Goal: Information Seeking & Learning: Learn about a topic

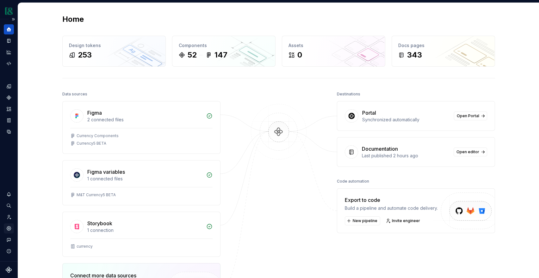
click at [10, 226] on icon "Settings" at bounding box center [9, 229] width 6 height 6
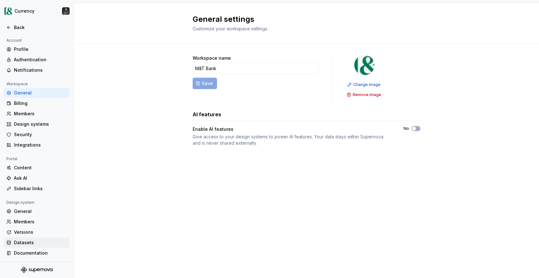
scroll to position [1, 0]
click at [36, 56] on div "Authentication" at bounding box center [40, 59] width 53 height 6
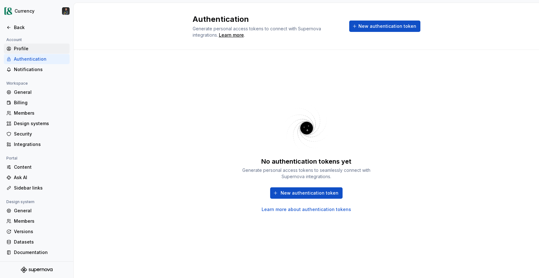
click at [28, 48] on div "Profile" at bounding box center [40, 49] width 53 height 6
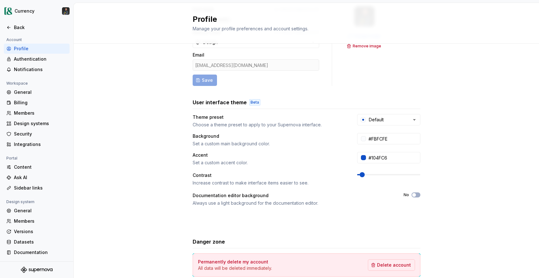
scroll to position [84, 0]
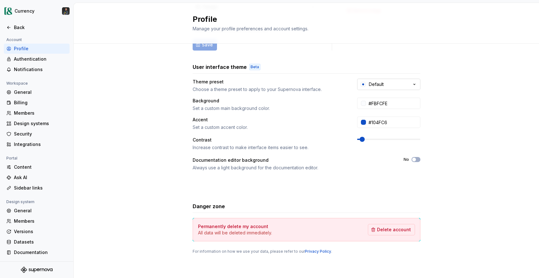
click at [410, 80] on button "Default" at bounding box center [388, 84] width 63 height 11
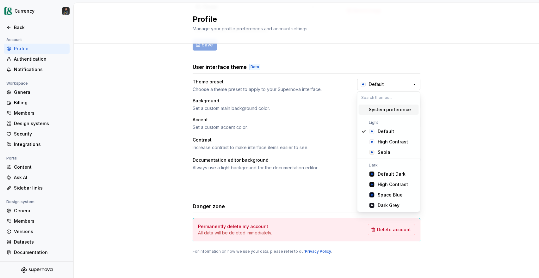
click at [410, 80] on button "Default" at bounding box center [388, 84] width 63 height 11
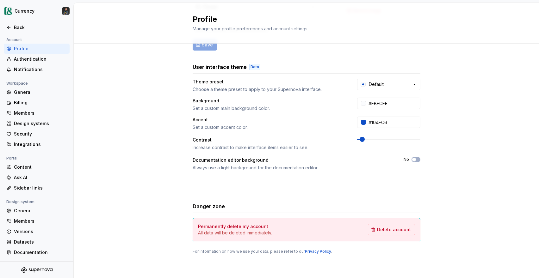
scroll to position [0, 0]
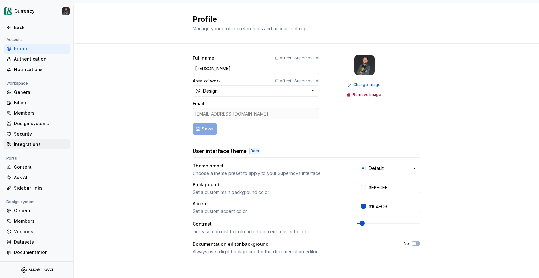
click at [33, 145] on div "Integrations" at bounding box center [40, 144] width 53 height 6
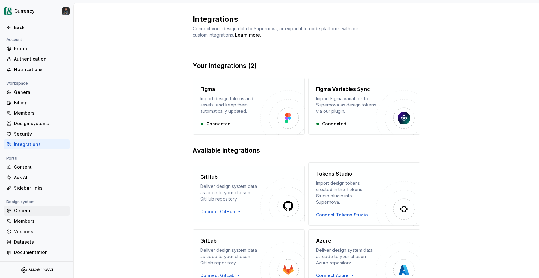
click at [21, 211] on div "General" at bounding box center [40, 211] width 53 height 6
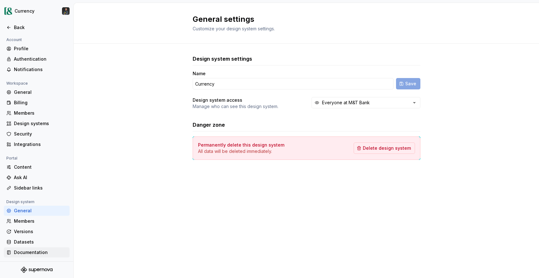
click at [31, 251] on div "Documentation" at bounding box center [40, 253] width 53 height 6
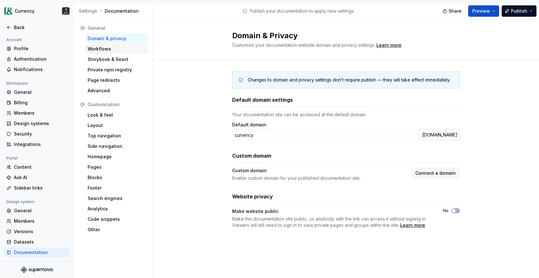
click at [107, 49] on div "Workflows" at bounding box center [117, 49] width 59 height 6
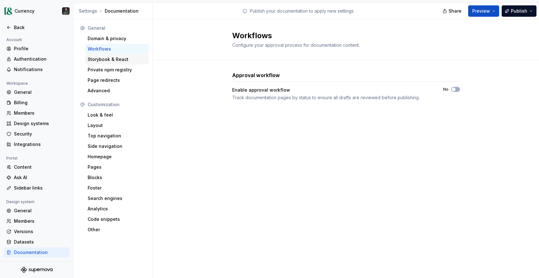
click at [103, 58] on div "Storybook & React" at bounding box center [117, 59] width 59 height 6
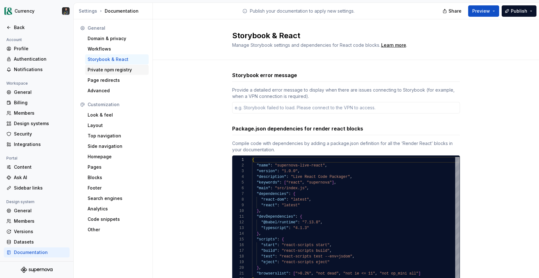
type textarea "*"
click at [103, 69] on div "Private npm registry" at bounding box center [117, 70] width 59 height 6
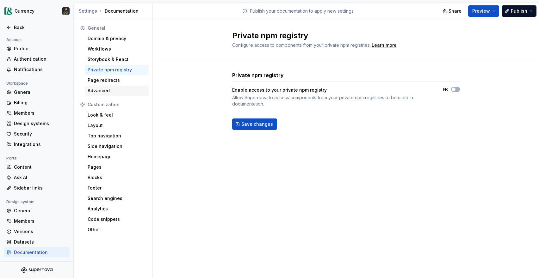
click at [100, 93] on div "Advanced" at bounding box center [117, 91] width 59 height 6
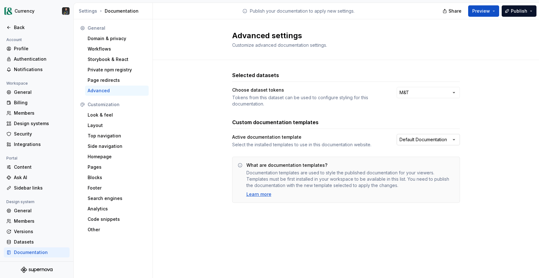
click at [438, 139] on html "Currency Back Account Profile Authentication Notifications Workspace General Bi…" at bounding box center [269, 139] width 539 height 278
click at [438, 140] on html "Currency Back Account Profile Authentication Notifications Workspace General Bi…" at bounding box center [269, 139] width 539 height 278
click at [261, 196] on div "Learn more" at bounding box center [258, 194] width 25 height 6
click at [108, 115] on div "Look & feel" at bounding box center [117, 115] width 59 height 6
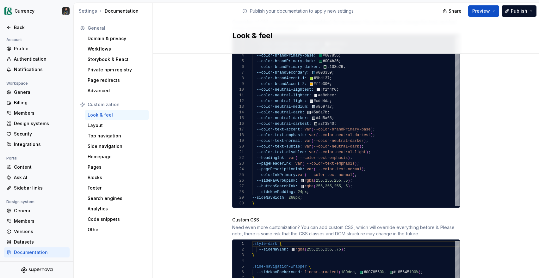
scroll to position [398, 0]
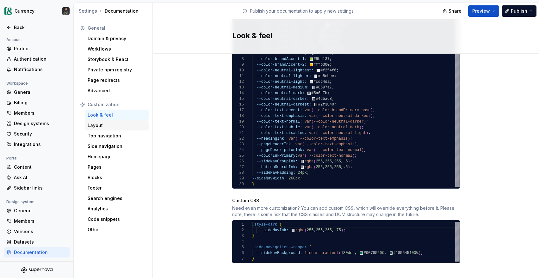
click at [114, 125] on div "Layout" at bounding box center [117, 125] width 59 height 6
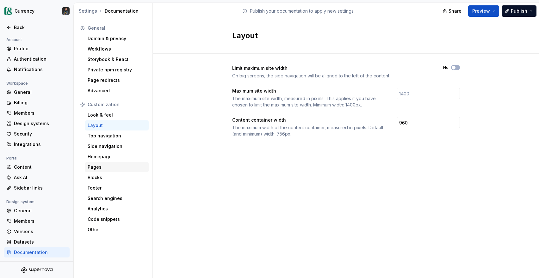
click at [99, 167] on div "Pages" at bounding box center [117, 167] width 59 height 6
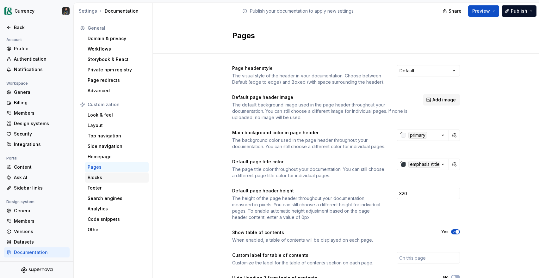
click at [104, 176] on div "Blocks" at bounding box center [117, 178] width 59 height 6
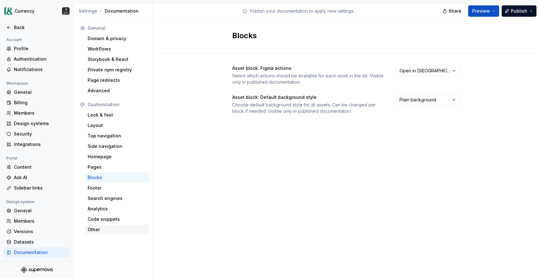
click at [95, 232] on div "Other" at bounding box center [117, 230] width 59 height 6
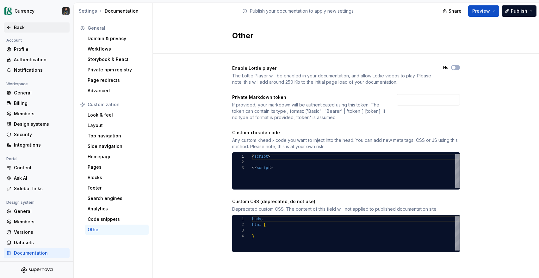
click at [15, 28] on div "Back" at bounding box center [40, 27] width 53 height 6
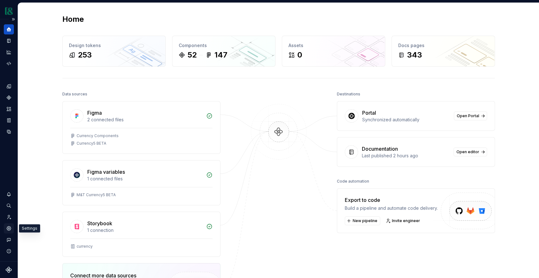
click at [11, 230] on icon "Settings" at bounding box center [9, 229] width 6 height 6
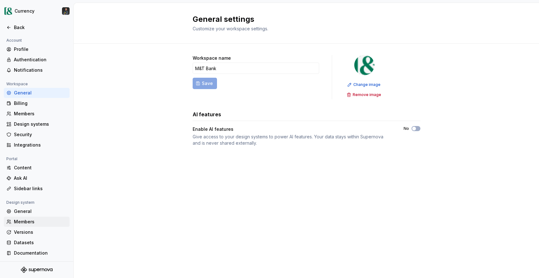
scroll to position [1, 0]
click at [30, 252] on div "Documentation" at bounding box center [40, 253] width 53 height 6
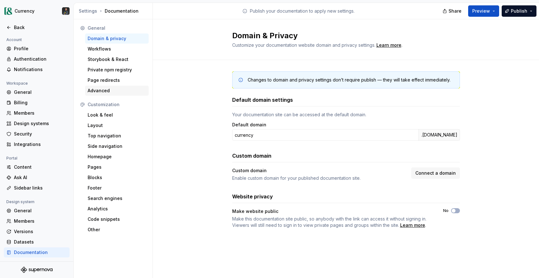
click at [105, 91] on div "Advanced" at bounding box center [117, 91] width 59 height 6
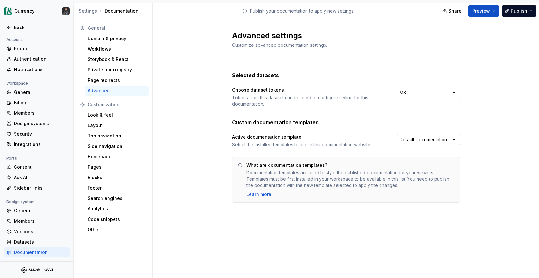
click at [406, 139] on html "Currency Back Account Profile Authentication Notifications Workspace General Bi…" at bounding box center [269, 139] width 539 height 278
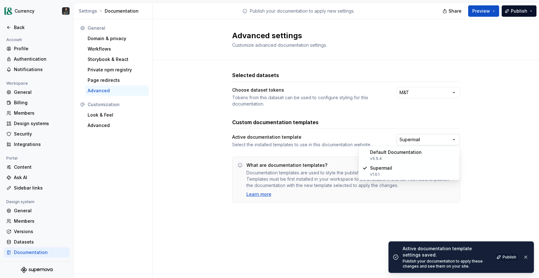
click at [451, 137] on html "Currency Back Account Profile Authentication Notifications Workspace General Bi…" at bounding box center [269, 139] width 539 height 278
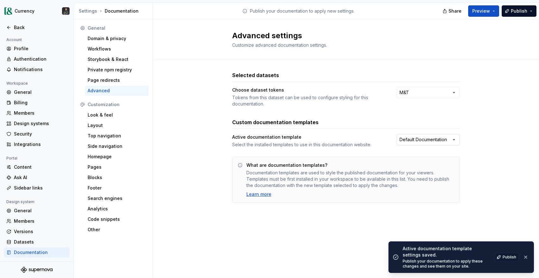
click at [408, 142] on html "Currency Back Account Profile Authentication Notifications Workspace General Bi…" at bounding box center [269, 139] width 539 height 278
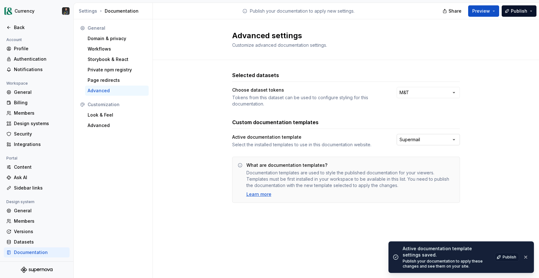
click at [426, 140] on html "Currency Back Account Profile Authentication Notifications Workspace General Bi…" at bounding box center [269, 139] width 539 height 278
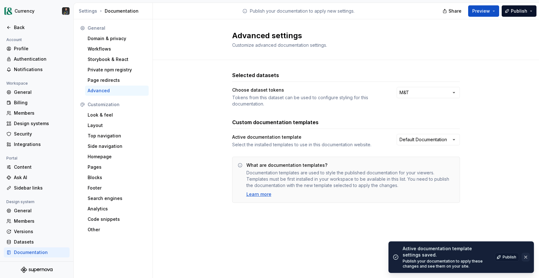
click at [527, 257] on button "button" at bounding box center [526, 257] width 8 height 9
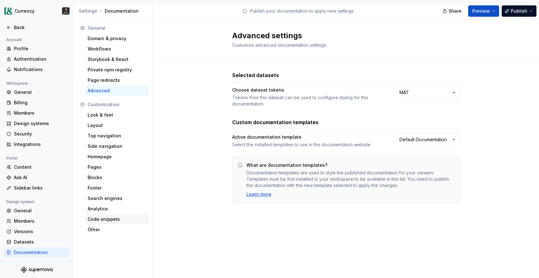
click at [103, 221] on div "Code snippets" at bounding box center [117, 219] width 59 height 6
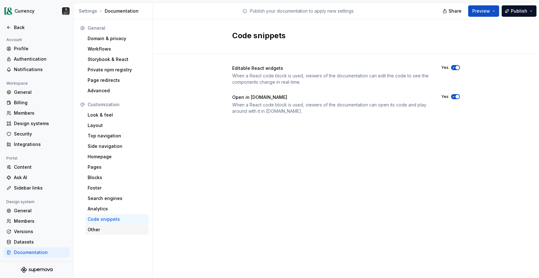
click at [102, 229] on div "Other" at bounding box center [117, 230] width 59 height 6
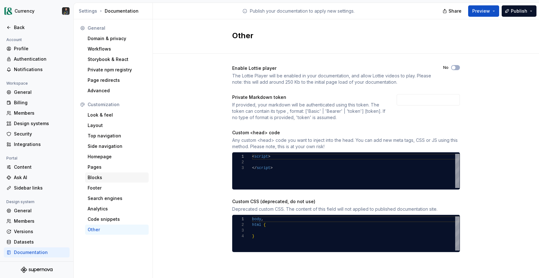
click at [98, 181] on div "Blocks" at bounding box center [117, 178] width 59 height 6
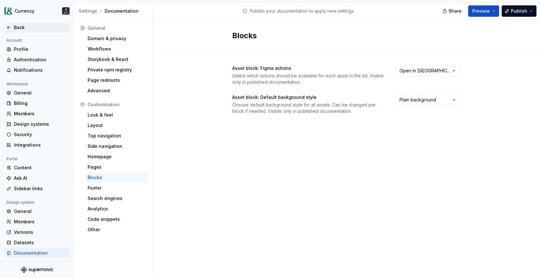
click at [15, 29] on div "Back" at bounding box center [40, 27] width 53 height 6
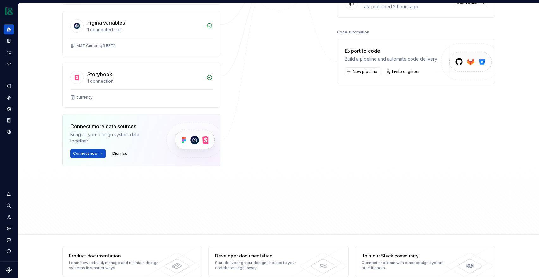
scroll to position [160, 0]
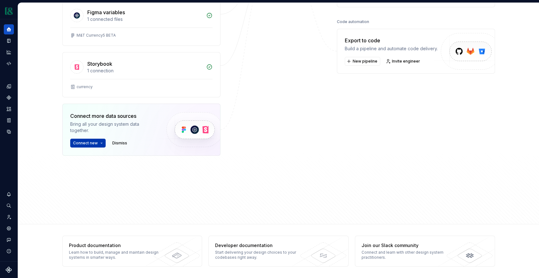
click at [101, 143] on button "Connect new" at bounding box center [87, 143] width 35 height 9
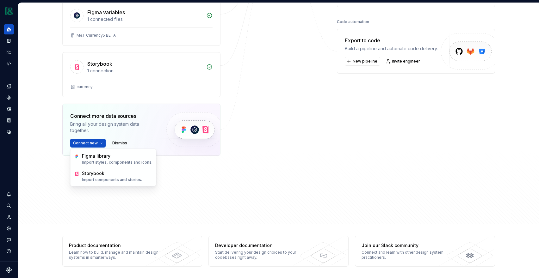
click at [241, 208] on div "Data sources Figma 2 connected files Currency Components Currency5 BETA Figma v…" at bounding box center [278, 71] width 433 height 283
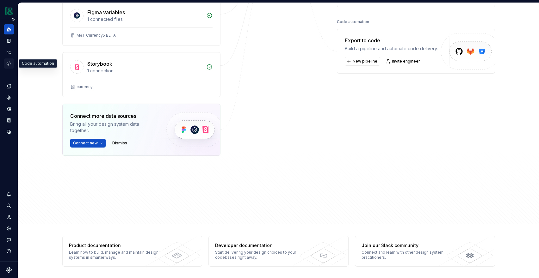
click at [9, 62] on icon "Code automation" at bounding box center [9, 64] width 6 height 6
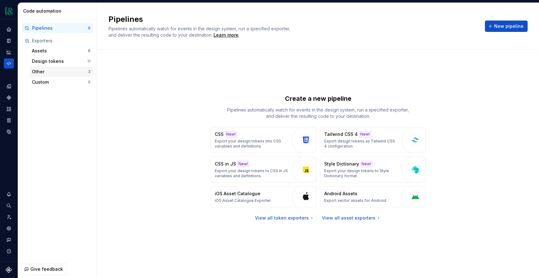
click at [50, 73] on div "Other" at bounding box center [60, 72] width 56 height 6
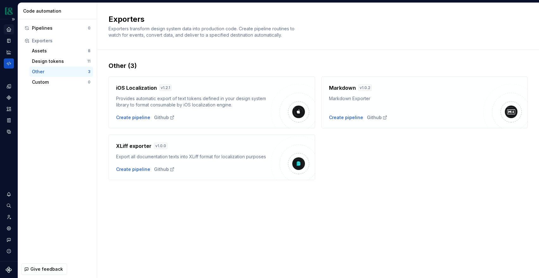
click at [9, 29] on icon "Home" at bounding box center [9, 29] width 4 height 4
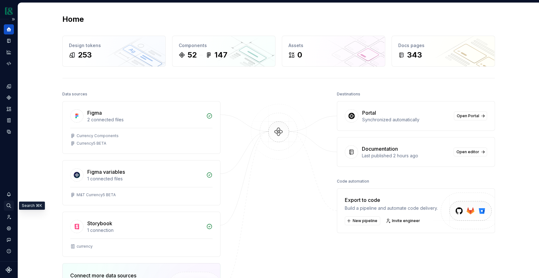
click at [9, 207] on icon "Search ⌘K" at bounding box center [9, 206] width 4 height 4
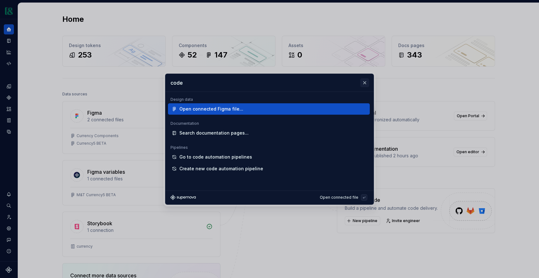
type input "code"
click at [365, 80] on button "button" at bounding box center [364, 82] width 9 height 9
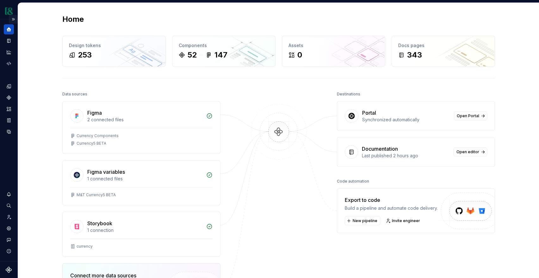
click at [14, 17] on button "Expand sidebar" at bounding box center [13, 19] width 9 height 9
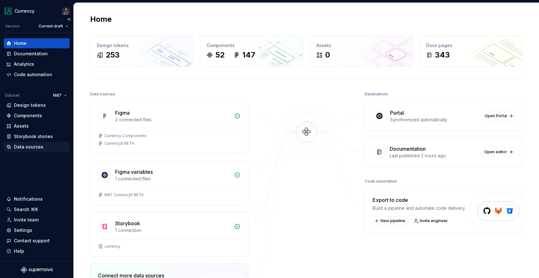
click at [30, 147] on div "Data sources" at bounding box center [28, 147] width 29 height 6
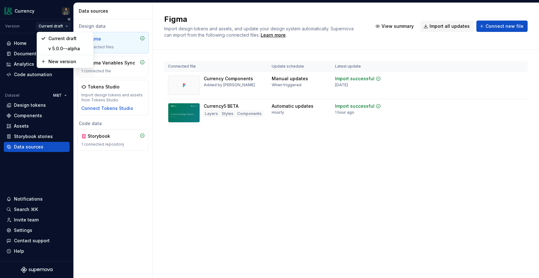
click at [64, 28] on html "Currency Version Current draft Home Documentation Analytics Code automation Dat…" at bounding box center [269, 139] width 539 height 278
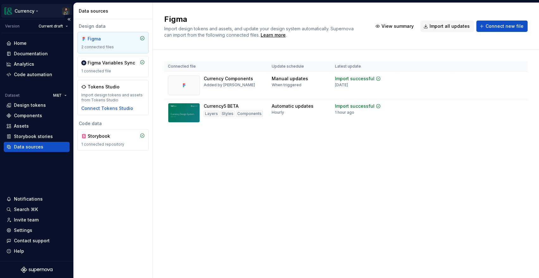
click at [61, 13] on html "Currency Version Current draft Home Documentation Analytics Code automation Dat…" at bounding box center [269, 139] width 539 height 278
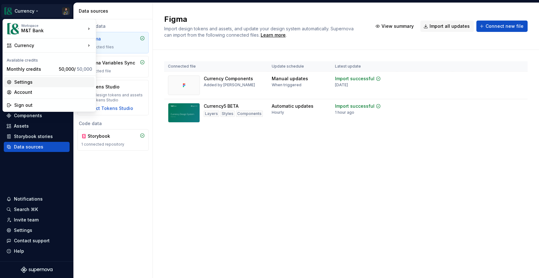
click at [25, 83] on div "Settings" at bounding box center [53, 82] width 78 height 6
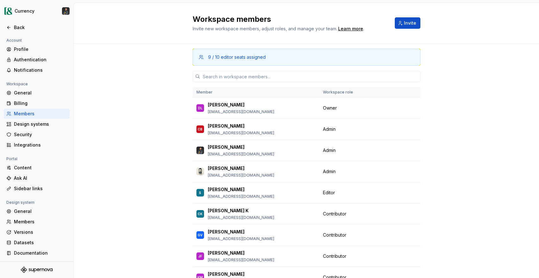
scroll to position [1, 0]
click at [18, 29] on div "Back" at bounding box center [40, 27] width 53 height 6
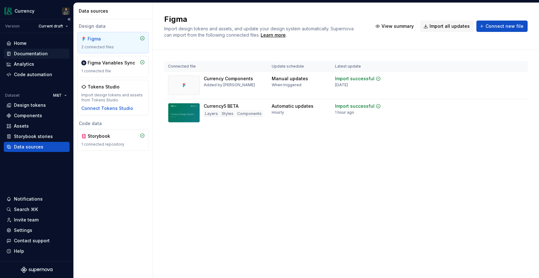
click at [25, 56] on div "Documentation" at bounding box center [31, 54] width 34 height 6
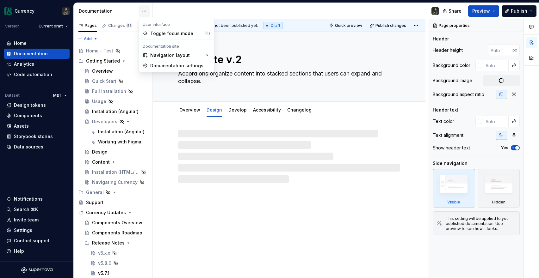
click at [145, 9] on html "Currency Version Current draft Home Documentation Analytics Code automation Dat…" at bounding box center [269, 139] width 539 height 278
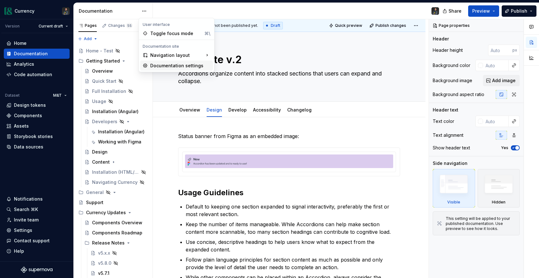
click at [170, 65] on div "Documentation settings" at bounding box center [180, 66] width 60 height 6
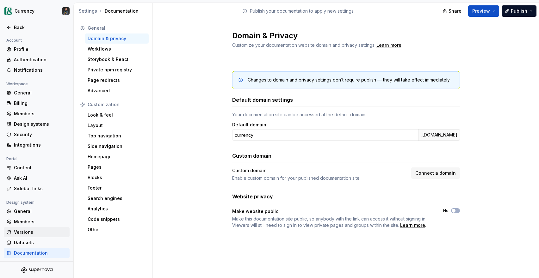
scroll to position [1, 0]
click at [36, 241] on div "Datasets" at bounding box center [40, 242] width 53 height 6
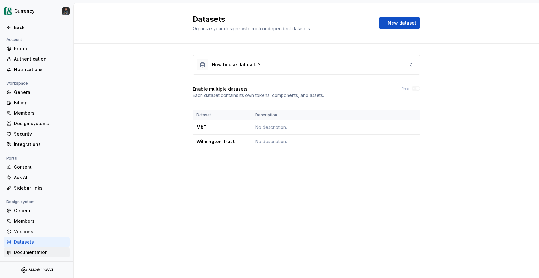
click at [34, 252] on div "Documentation" at bounding box center [40, 253] width 53 height 6
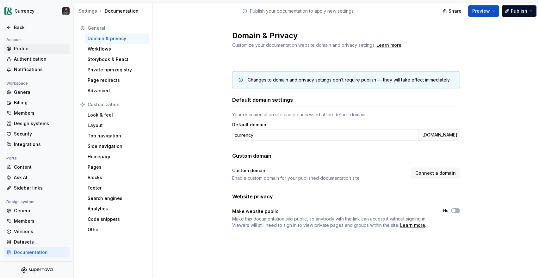
click at [21, 48] on div "Profile" at bounding box center [40, 49] width 53 height 6
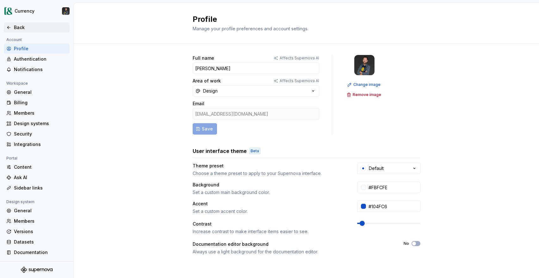
click at [19, 26] on div "Back" at bounding box center [40, 27] width 53 height 6
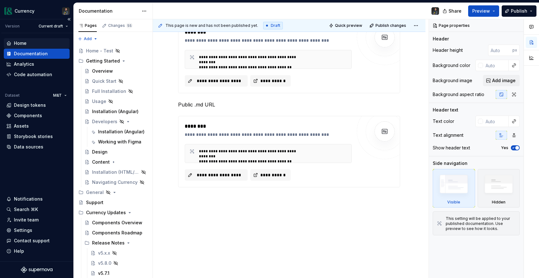
click at [23, 43] on div "Home" at bounding box center [20, 43] width 13 height 6
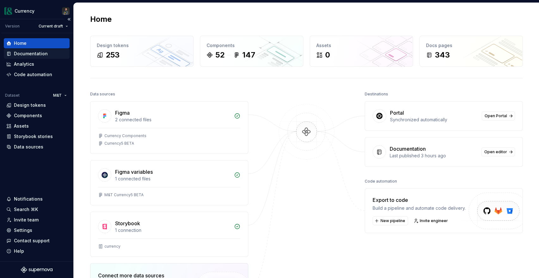
click at [37, 52] on div "Documentation" at bounding box center [31, 54] width 34 height 6
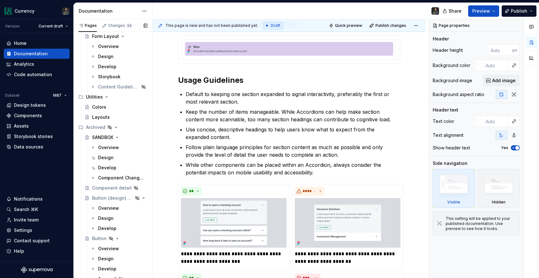
scroll to position [3569, 0]
click at [109, 156] on div "Design" at bounding box center [106, 157] width 16 height 6
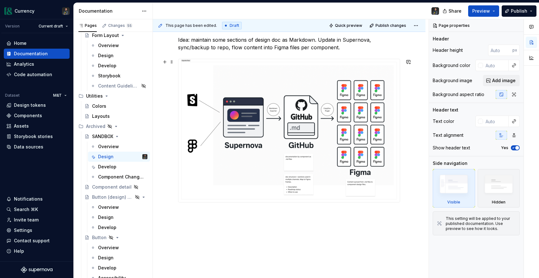
scroll to position [695, 0]
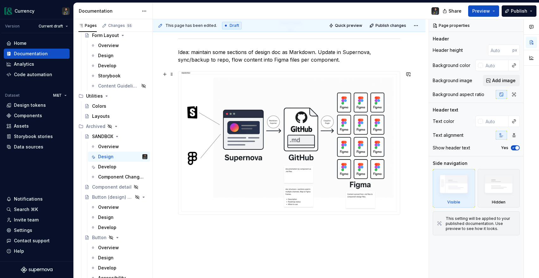
click at [270, 143] on img at bounding box center [288, 143] width 221 height 143
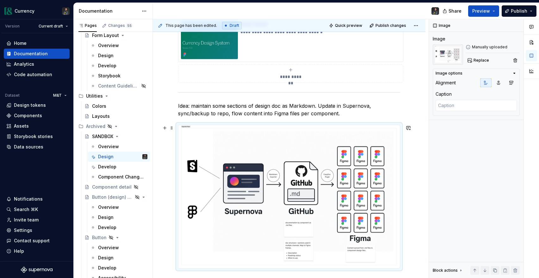
scroll to position [590, 0]
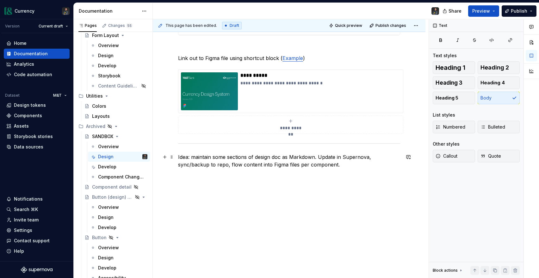
drag, startPoint x: 317, startPoint y: 157, endPoint x: 333, endPoint y: 160, distance: 16.0
click at [333, 160] on p "Idea: maintain some sections of design doc as Markdown. Update in Supernova, sy…" at bounding box center [289, 160] width 222 height 15
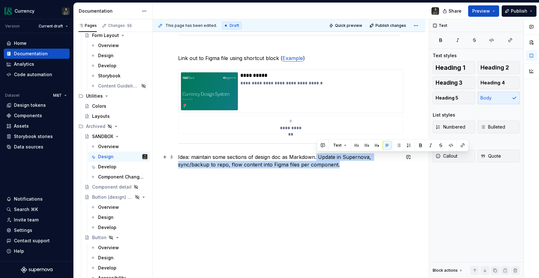
drag, startPoint x: 317, startPoint y: 157, endPoint x: 348, endPoint y: 167, distance: 32.0
click at [348, 167] on p "Idea: maintain some sections of design doc as Markdown. Update in Supernova, sy…" at bounding box center [289, 160] width 222 height 15
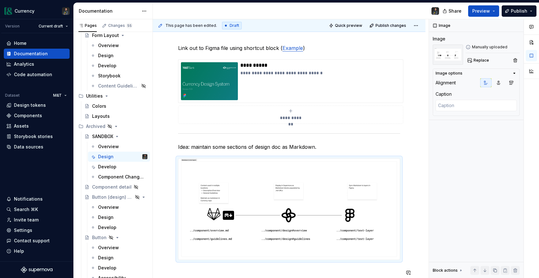
scroll to position [641, 0]
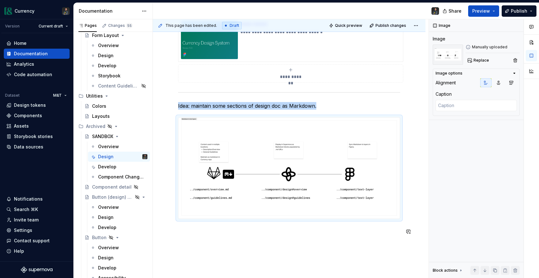
type textarea "*"
click at [227, 242] on p at bounding box center [289, 234] width 222 height 15
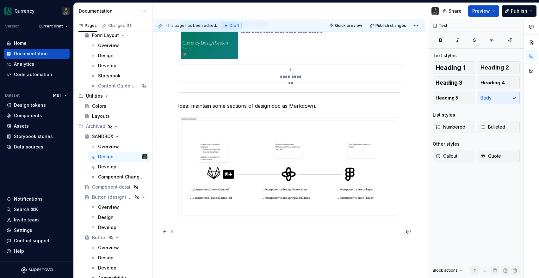
click at [205, 238] on p at bounding box center [289, 234] width 222 height 15
click at [192, 229] on p at bounding box center [289, 234] width 222 height 15
click at [182, 105] on p "Idea: maintain some sections of design doc as Markdown." at bounding box center [289, 106] width 222 height 8
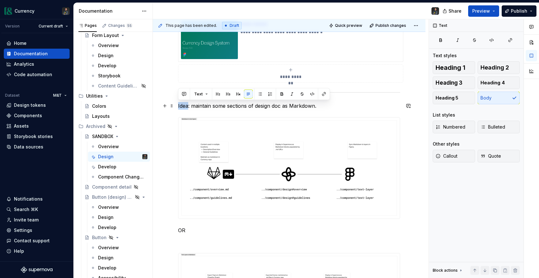
click at [182, 105] on p "Idea: maintain some sections of design doc as Markdown." at bounding box center [289, 106] width 222 height 8
click at [219, 93] on button "button" at bounding box center [218, 94] width 9 height 9
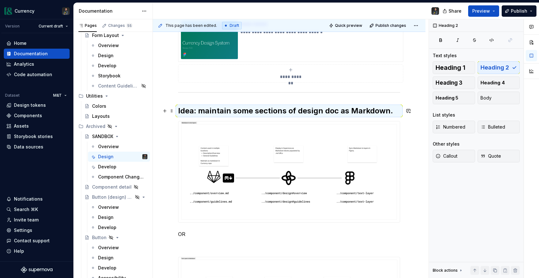
click at [327, 107] on h2 "Idea: maintain some sections of design doc as Markdown." at bounding box center [289, 111] width 222 height 10
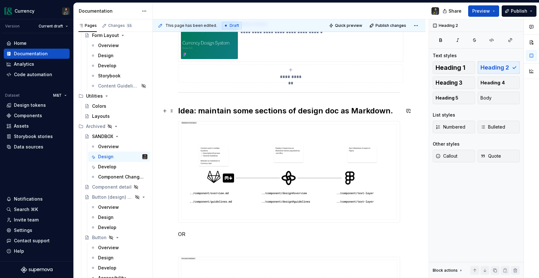
click at [370, 110] on h2 "Idea: maintain some sections of design doc as Markdown." at bounding box center [289, 111] width 222 height 10
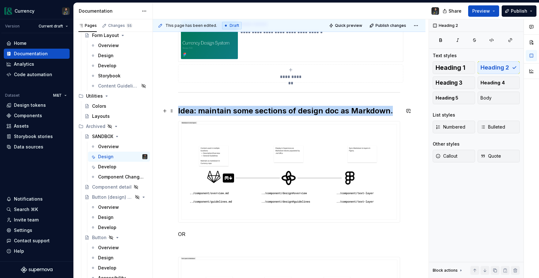
click at [370, 110] on h2 "Idea: maintain some sections of design doc as Markdown." at bounding box center [289, 111] width 222 height 10
click at [228, 100] on button "button" at bounding box center [228, 97] width 9 height 9
click at [487, 98] on span "Body" at bounding box center [486, 98] width 11 height 6
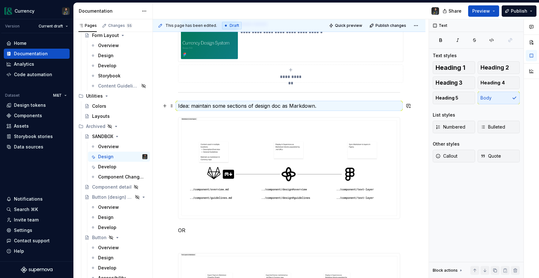
click at [204, 105] on p "Idea: maintain some sections of design doc as Markdown." at bounding box center [289, 106] width 222 height 8
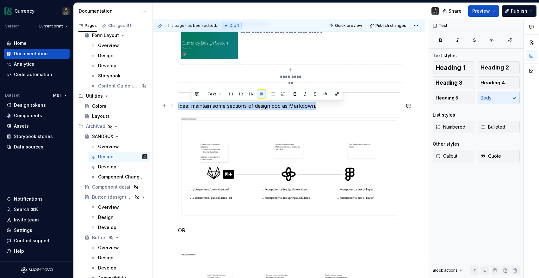
click at [204, 105] on p "Idea: maintain some sections of design doc as Markdown." at bounding box center [289, 106] width 222 height 8
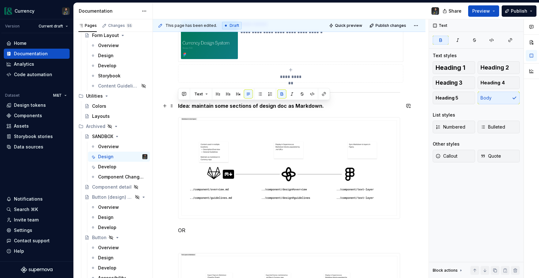
click at [334, 103] on p "Idea: maintain some sections of design doc as Markdown." at bounding box center [289, 106] width 222 height 8
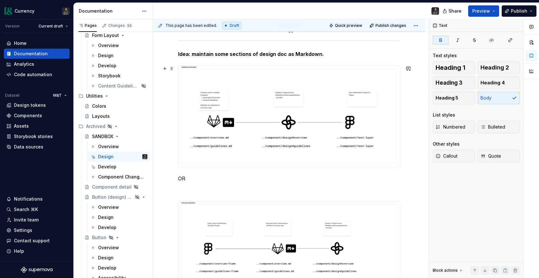
scroll to position [693, 0]
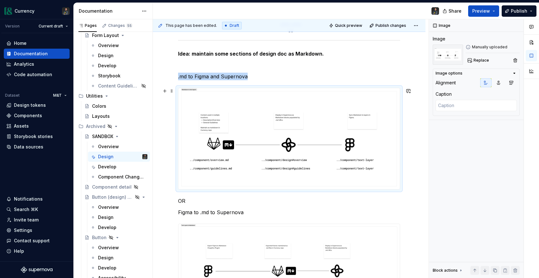
click at [204, 153] on img at bounding box center [288, 138] width 221 height 101
click at [296, 139] on img at bounding box center [288, 138] width 221 height 101
click at [264, 96] on img at bounding box center [288, 138] width 221 height 101
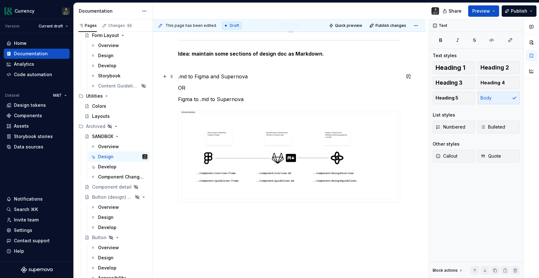
click at [259, 77] on p ".md to Figma and Supernova" at bounding box center [289, 77] width 222 height 8
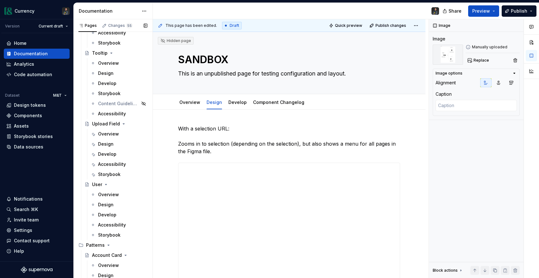
scroll to position [3212, 0]
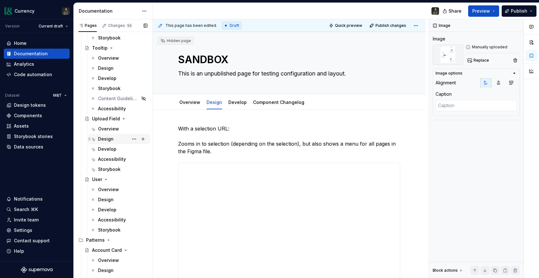
click at [106, 136] on div "Design" at bounding box center [106, 139] width 16 height 6
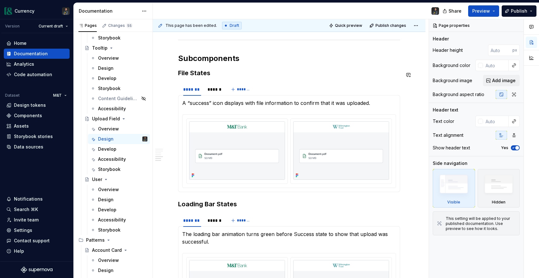
scroll to position [776, 0]
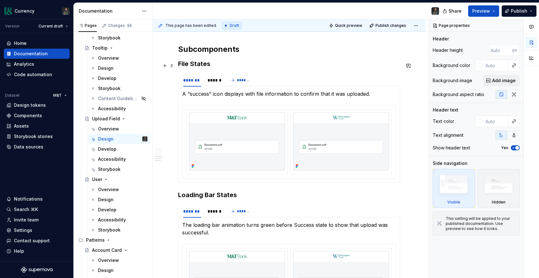
click at [212, 68] on h3 "File States" at bounding box center [289, 63] width 222 height 9
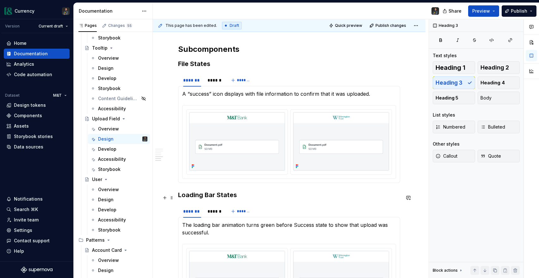
click at [196, 198] on h3 "Loading Bar States" at bounding box center [289, 195] width 222 height 9
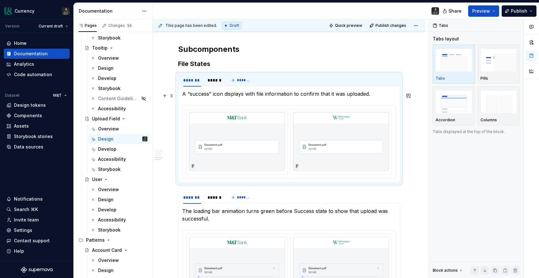
click at [270, 96] on p "A “success” icon displays with file information to confirm that it was uploaded." at bounding box center [289, 94] width 214 height 8
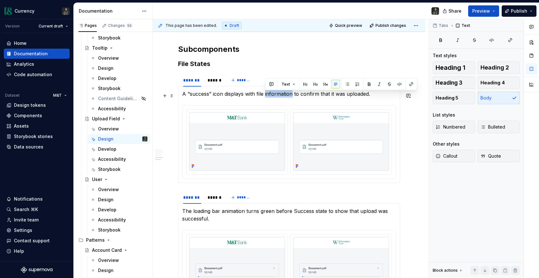
click at [270, 96] on p "A “success” icon displays with file information to confirm that it was uploaded." at bounding box center [289, 94] width 214 height 8
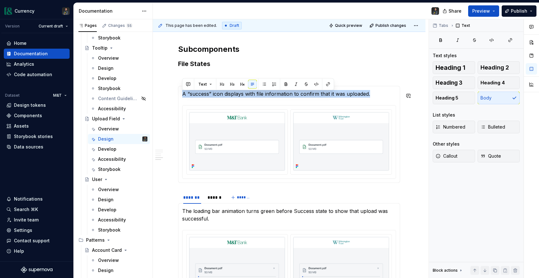
copy p "A “success” icon displays with file information to confirm that it was uploaded."
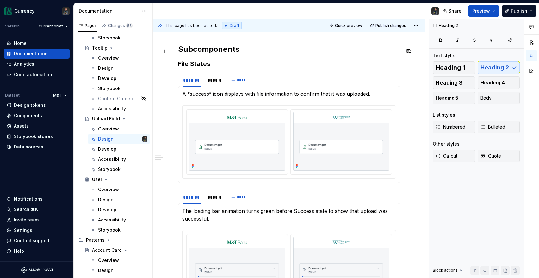
click at [336, 52] on h2 "Subcomponents" at bounding box center [289, 49] width 222 height 10
click at [216, 83] on div "******" at bounding box center [214, 80] width 13 height 6
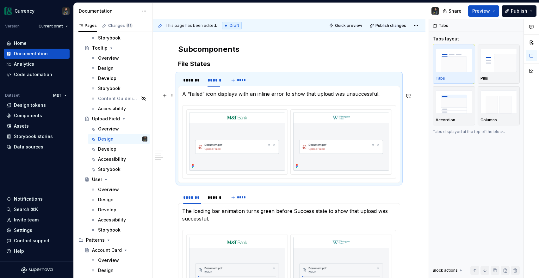
click at [224, 97] on p "A “failed” icon displays with an inline error to show that upload was unsuccess…" at bounding box center [289, 94] width 214 height 8
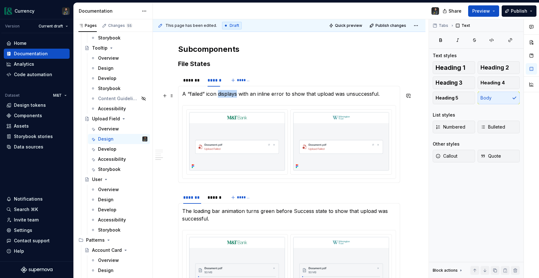
click at [224, 97] on p "A “failed” icon displays with an inline error to show that upload was unsuccess…" at bounding box center [289, 94] width 214 height 8
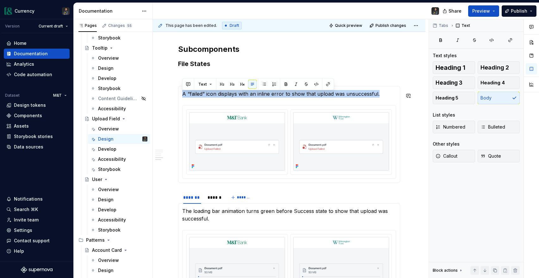
copy p "A “failed” icon displays with an inline error to show that upload was unsuccess…"
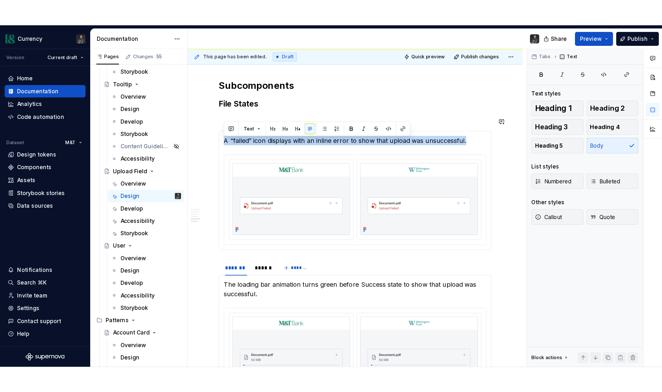
scroll to position [793, 0]
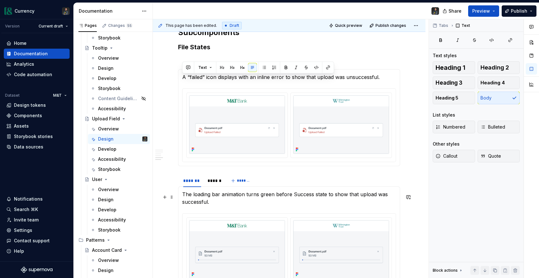
click at [209, 201] on p "The loading bar animation turns green before Success state to show that upload …" at bounding box center [289, 198] width 214 height 15
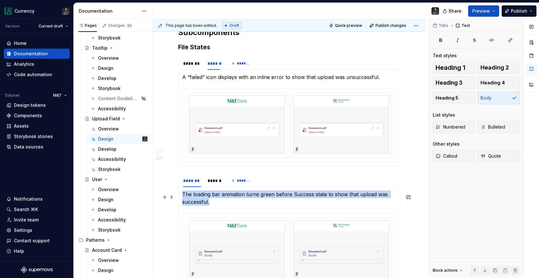
click at [209, 201] on p "The loading bar animation turns green before Success state to show that upload …" at bounding box center [289, 198] width 214 height 15
copy p "The loading bar animation turns green before Success state to show that upload …"
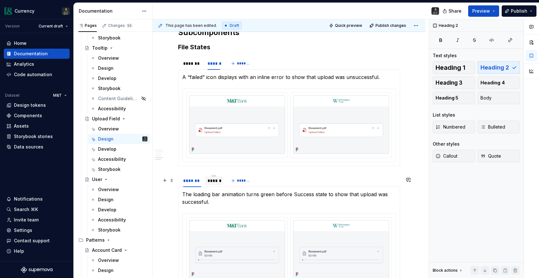
click at [219, 184] on div "******" at bounding box center [214, 181] width 13 height 6
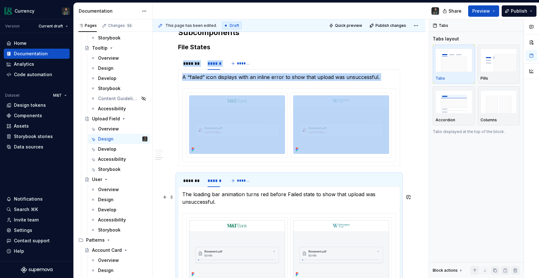
click at [215, 194] on p "The loading bar animation turns red before Failed state to show that upload was…" at bounding box center [289, 198] width 214 height 15
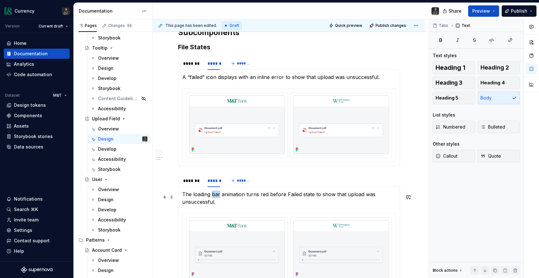
click at [215, 194] on p "The loading bar animation turns red before Failed state to show that upload was…" at bounding box center [289, 198] width 214 height 15
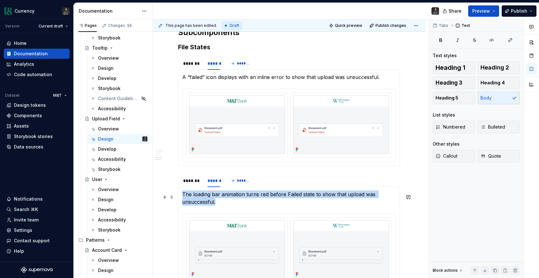
click at [215, 194] on p "The loading bar animation turns red before Failed state to show that upload was…" at bounding box center [289, 198] width 214 height 15
copy p "The loading bar animation turns red before Failed state to show that upload was…"
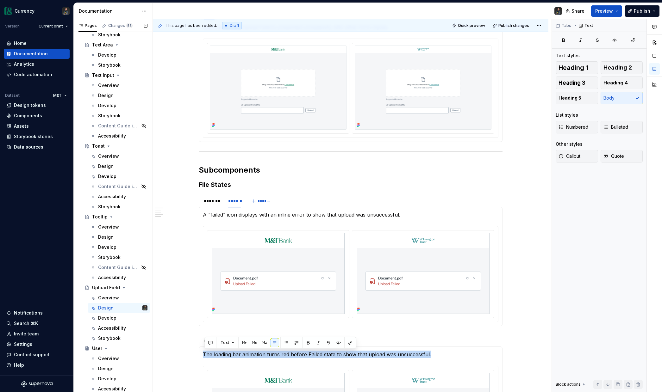
scroll to position [3032, 0]
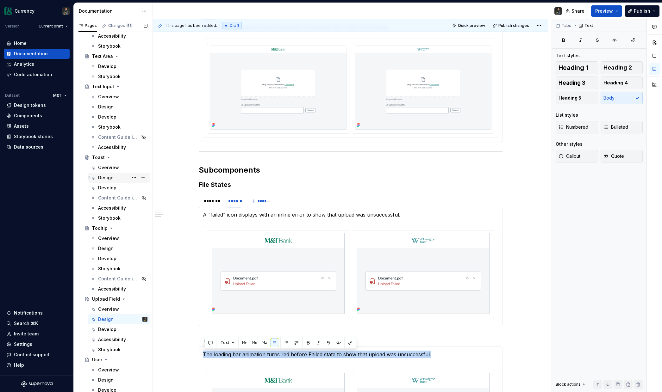
click at [109, 179] on div "Design" at bounding box center [106, 178] width 16 height 6
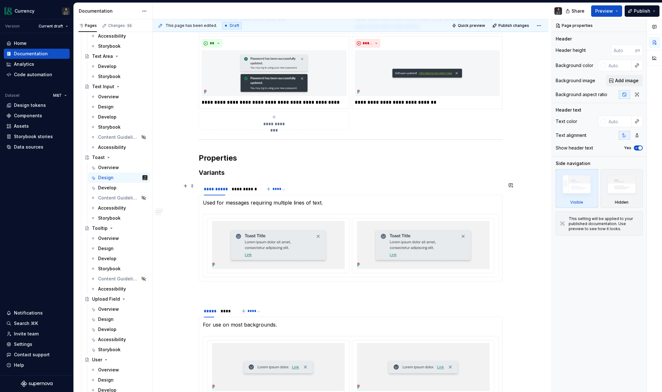
scroll to position [591, 0]
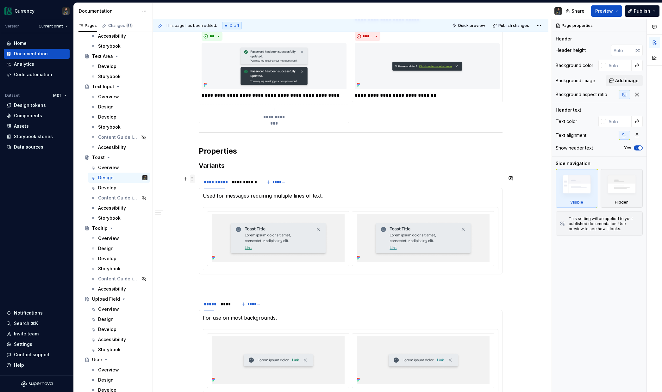
click at [194, 181] on span at bounding box center [192, 179] width 5 height 9
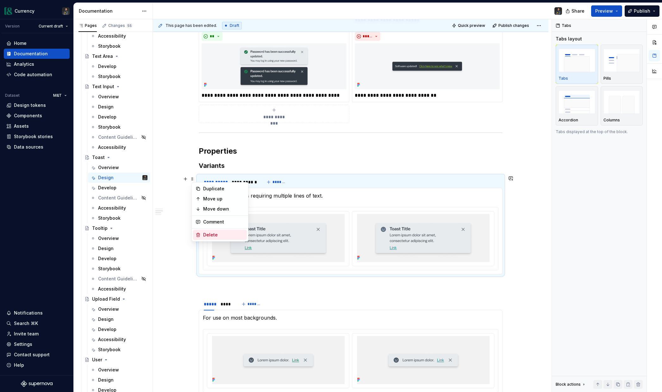
click at [216, 234] on div "Delete" at bounding box center [223, 235] width 41 height 6
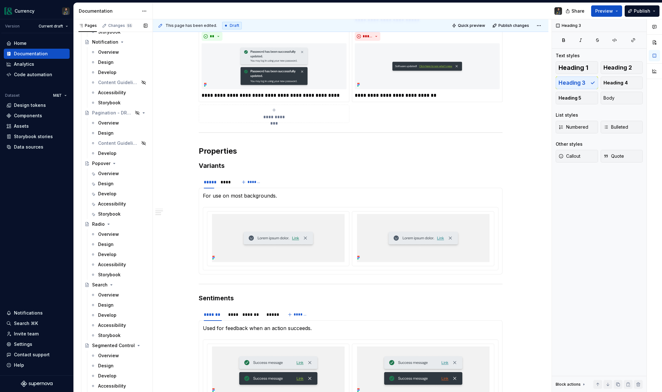
scroll to position [2211, 0]
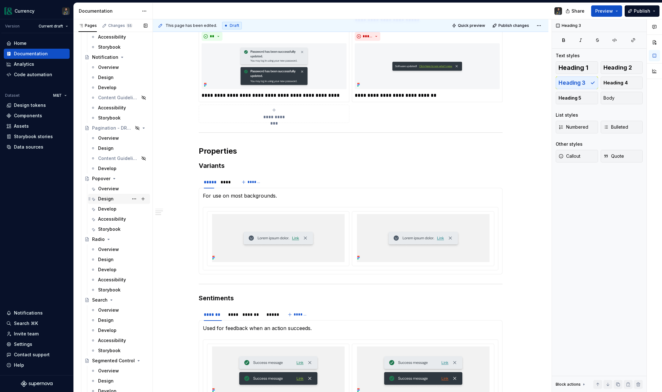
click at [107, 202] on div "Design" at bounding box center [106, 199] width 16 height 6
click at [108, 199] on div "Design" at bounding box center [106, 199] width 16 height 6
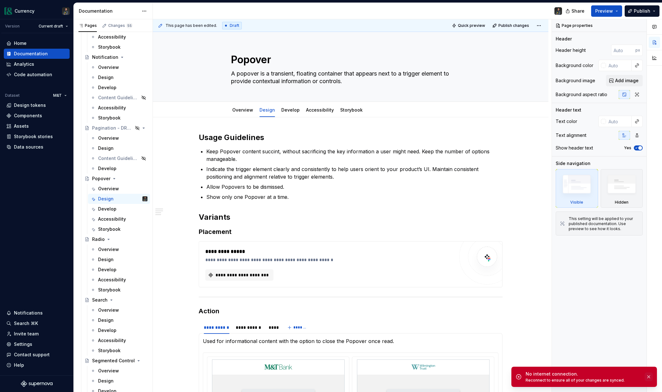
click at [539, 278] on button "button" at bounding box center [648, 377] width 8 height 9
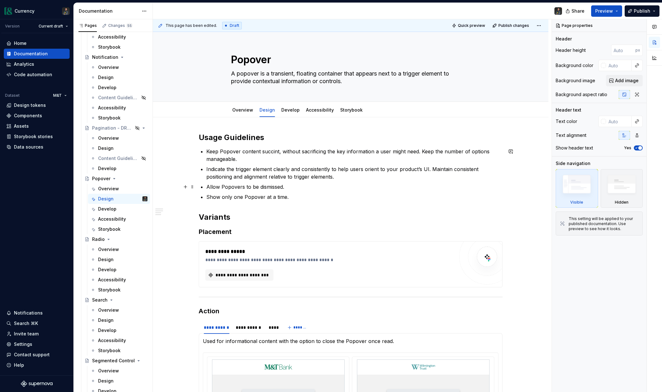
click at [293, 191] on ul "Keep Popover content succint, without sacrificing the key information a user mi…" at bounding box center [354, 174] width 296 height 53
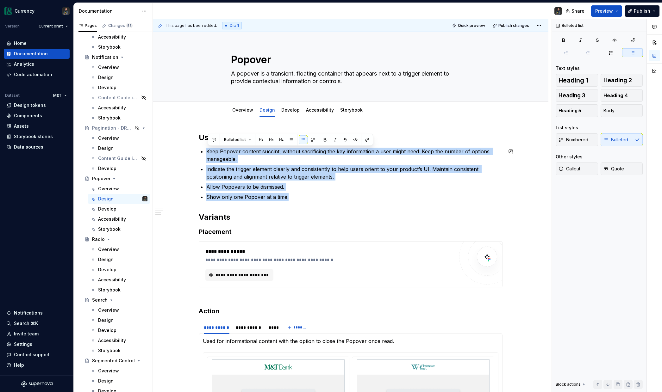
drag, startPoint x: 291, startPoint y: 196, endPoint x: 211, endPoint y: 146, distance: 94.7
click at [211, 146] on div "**********" at bounding box center [351, 287] width 304 height 308
copy ul "Keep Popover content succint, without sacrificing the key information a user mi…"
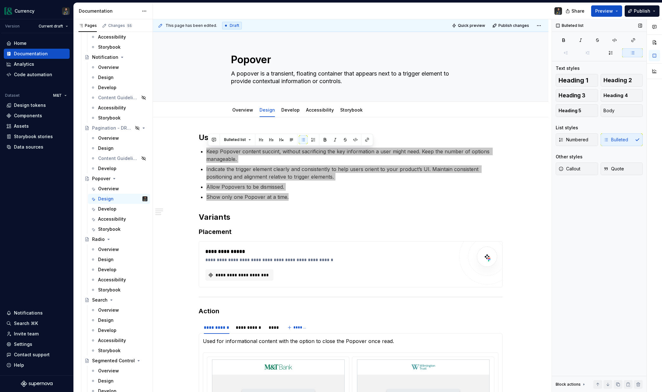
type textarea "*"
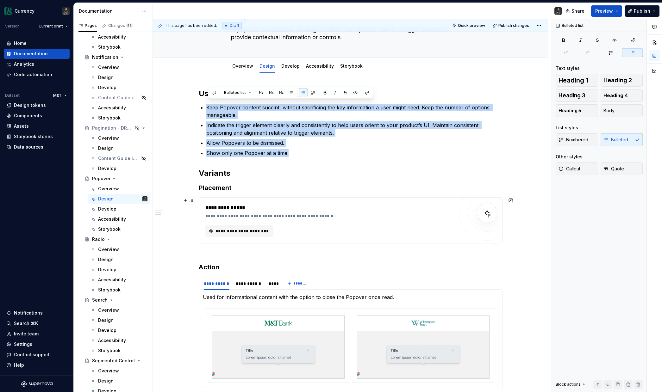
scroll to position [56, 0]
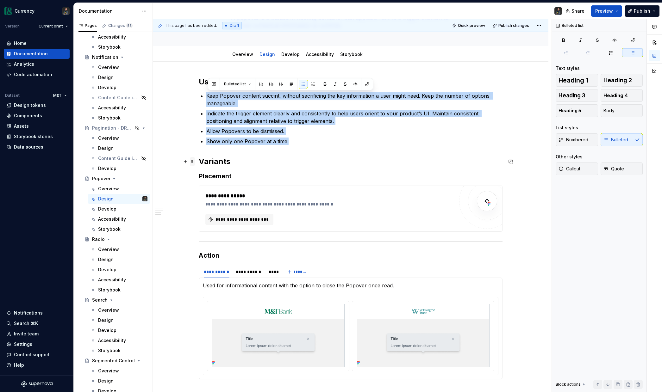
click at [195, 158] on span at bounding box center [192, 161] width 5 height 9
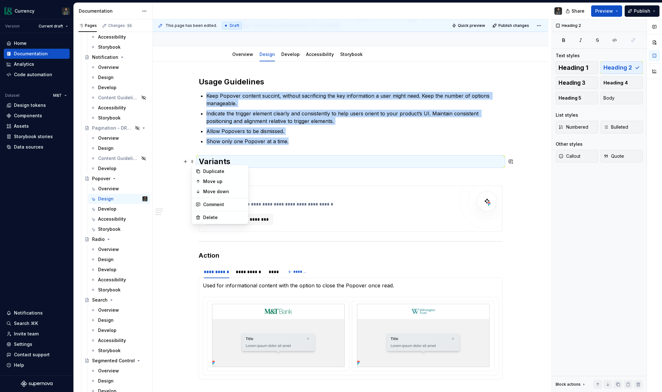
click at [178, 159] on div "**********" at bounding box center [350, 286] width 395 height 448
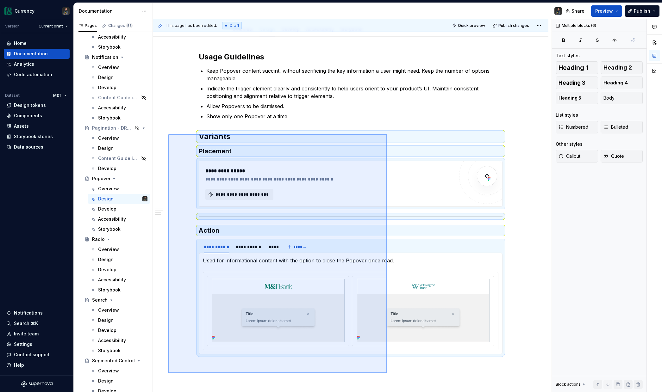
drag, startPoint x: 168, startPoint y: 158, endPoint x: 387, endPoint y: 373, distance: 306.7
click at [387, 278] on div "**********" at bounding box center [352, 205] width 399 height 373
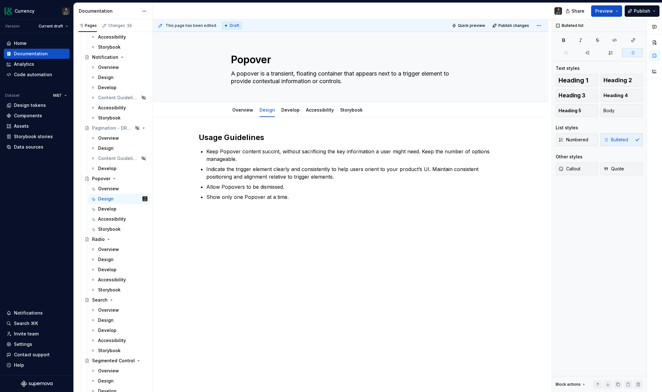
scroll to position [0, 0]
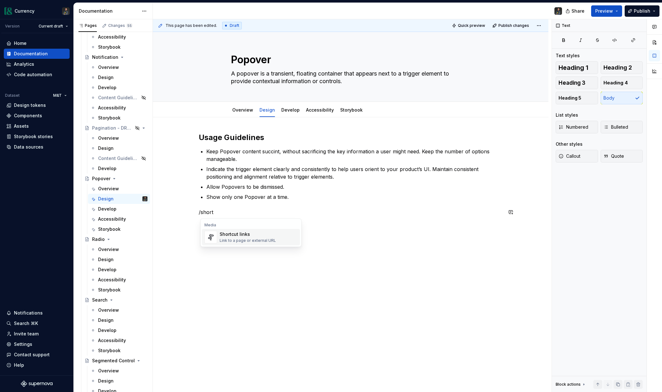
click at [229, 237] on div "Shortcut links" at bounding box center [248, 234] width 56 height 6
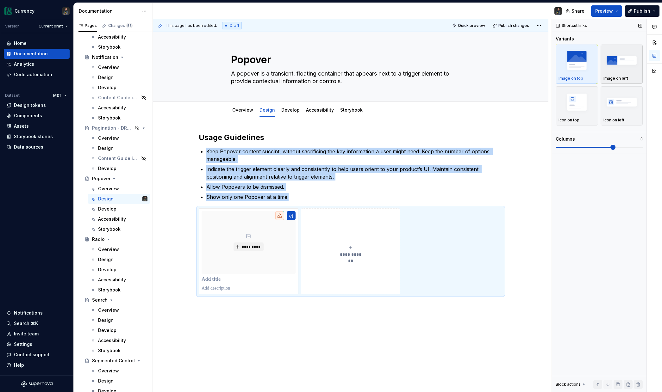
click at [539, 61] on img "button" at bounding box center [621, 60] width 37 height 23
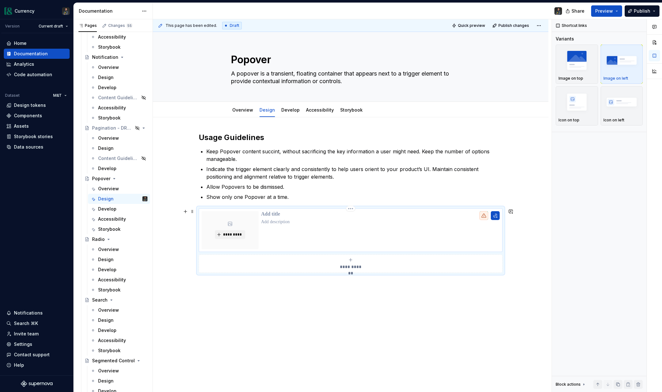
click at [277, 217] on p at bounding box center [380, 214] width 239 height 6
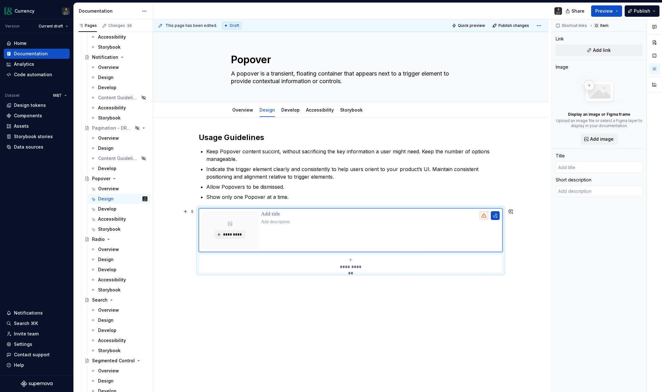
type textarea "*"
type input "P"
type textarea "*"
type input "Pr"
type textarea "*"
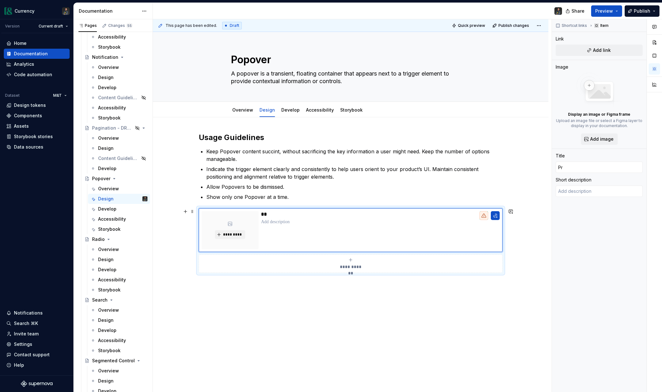
type input "Pro"
type textarea "*"
type input "Prop"
type textarea "*"
type input "Prope"
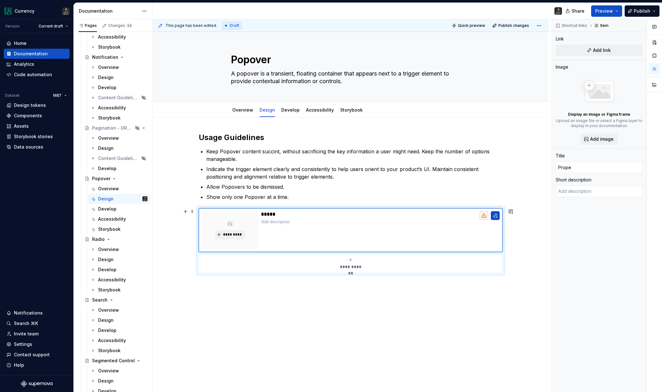
type textarea "*"
type input "Proper"
type textarea "*"
type input "Propert"
type textarea "*"
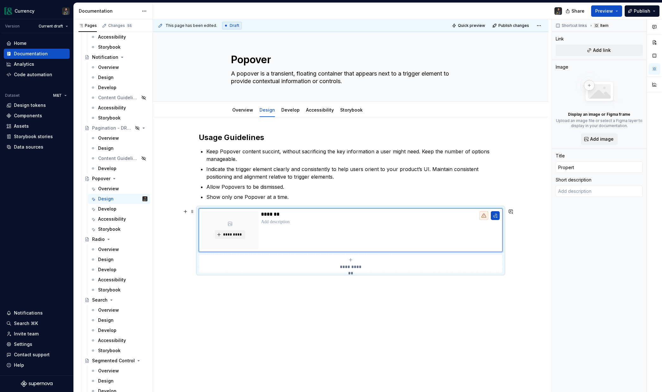
type input "Properti"
type textarea "*"
type input "Propertie"
type textarea "*"
type input "Properties"
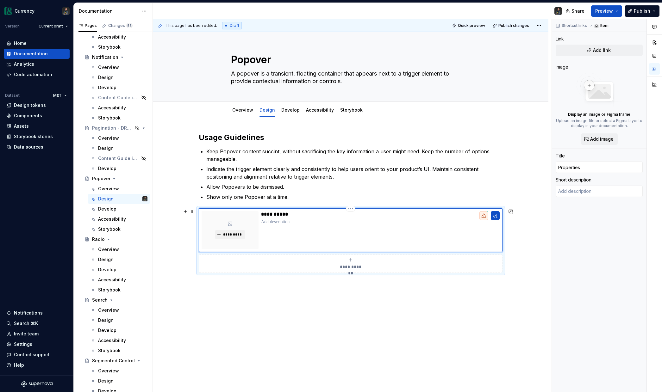
click at [285, 221] on p at bounding box center [380, 222] width 239 height 6
click at [294, 223] on p at bounding box center [380, 222] width 239 height 6
type textarea "*"
type textarea "M"
type textarea "*"
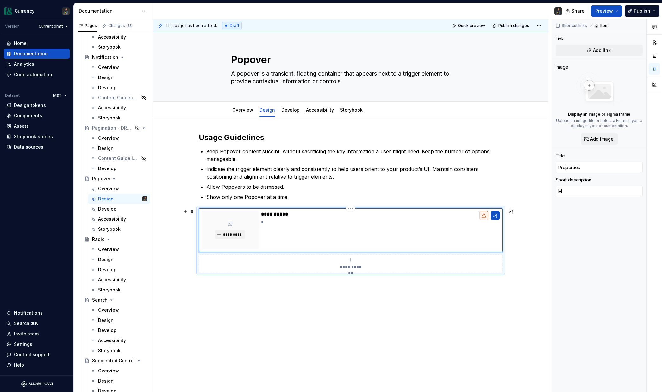
type textarea "Mo"
type textarea "*"
type textarea "Mor"
type textarea "*"
type textarea "More"
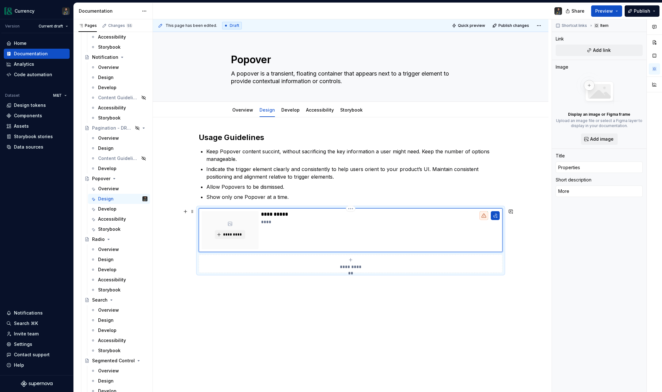
type textarea "*"
type textarea "More"
type textarea "*"
type textarea "More"
type textarea "*"
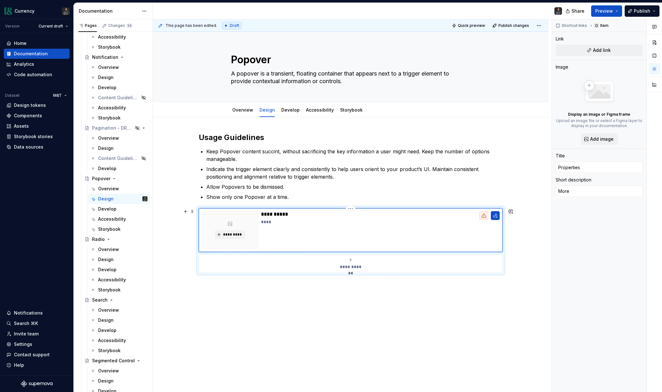
type textarea "More"
type textarea "*"
type textarea "More"
type textarea "*"
type textarea "More"
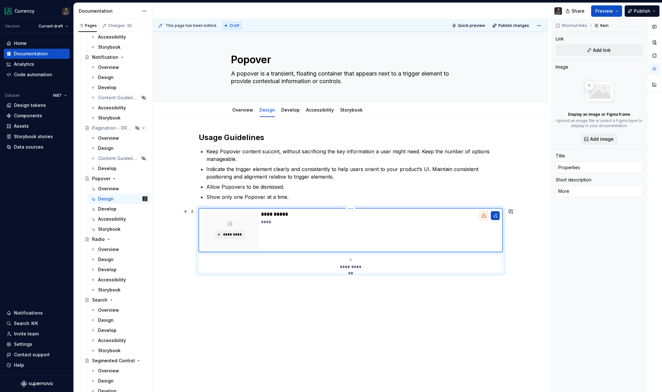
type textarea "*"
type textarea "More"
type textarea "*"
type textarea "More"
type textarea "*"
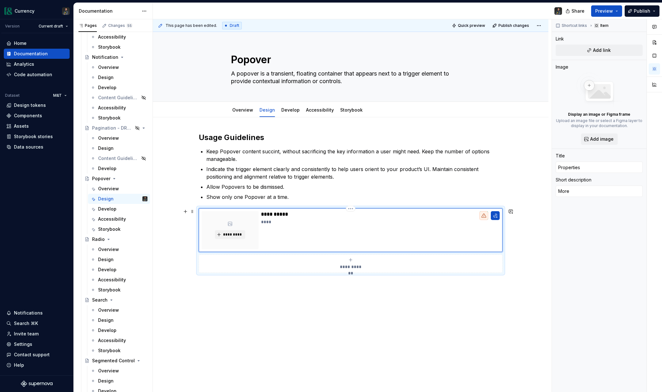
type textarea "More"
type textarea "*"
type textarea "More"
type textarea "*"
type textarea "More"
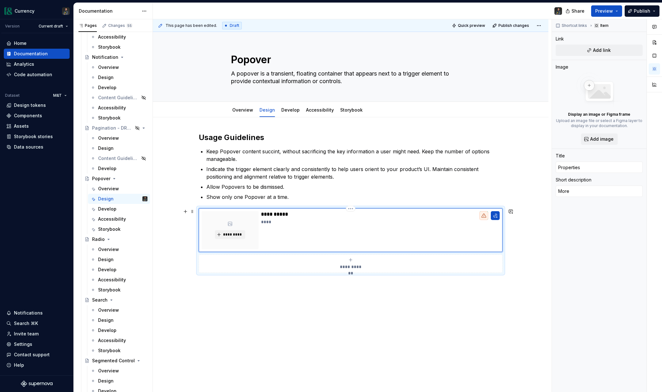
type textarea "*"
type textarea "Mor"
type textarea "*"
type textarea "Mo"
type textarea "*"
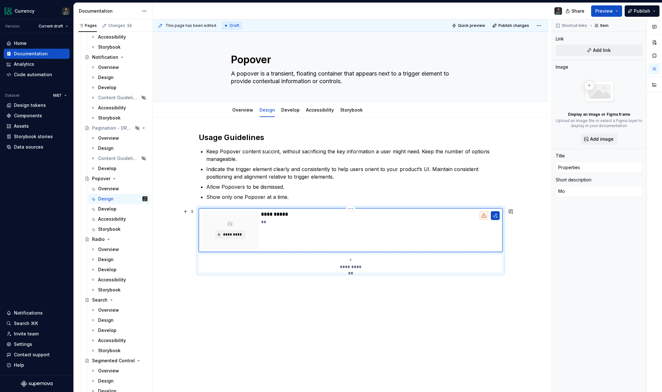
type textarea "M"
type textarea "*"
type textarea "M"
type textarea "*"
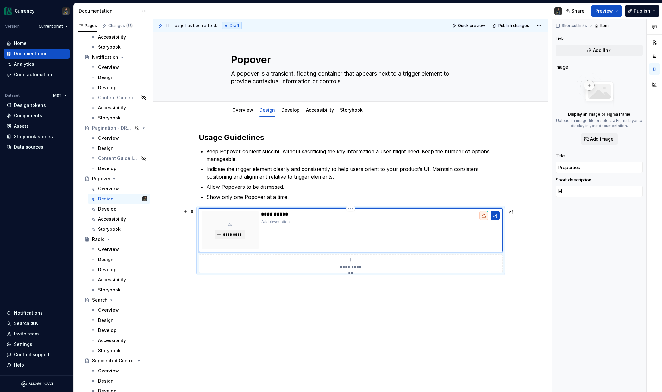
type textarea "Mo"
type textarea "*"
type textarea "Mor"
type textarea "*"
type textarea "More"
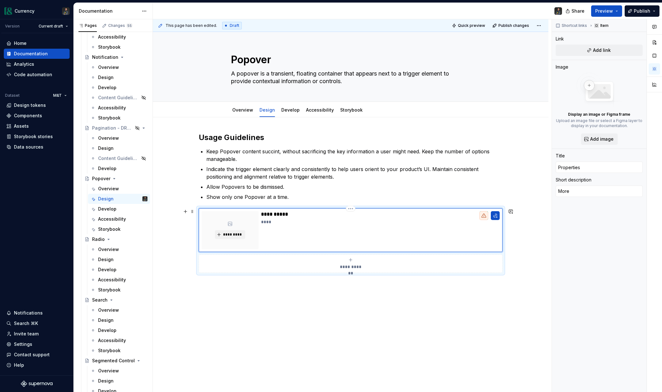
type textarea "*"
type textarea "More"
type textarea "*"
type textarea "More"
type textarea "*"
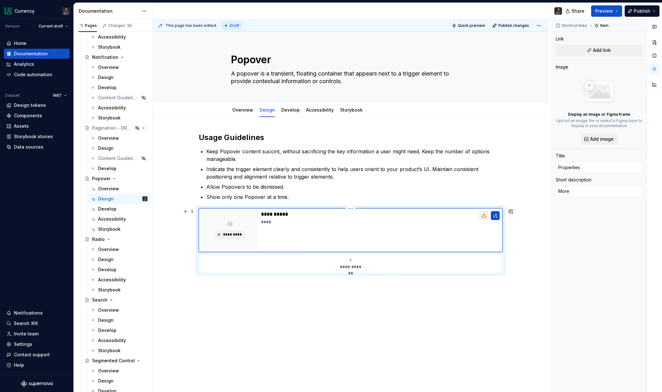
type textarea "More"
type textarea "*"
type textarea "More d"
type textarea "*"
type textarea "More de"
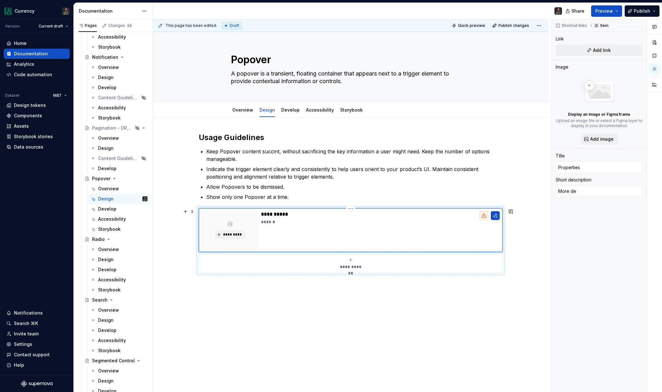
type textarea "*"
type textarea "More det"
type textarea "*"
type textarea "More deta"
type textarea "*"
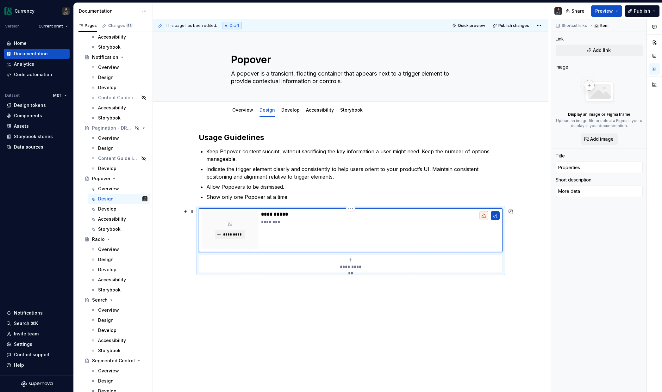
type textarea "More detai"
type textarea "*"
type textarea "More detail"
type textarea "*"
type textarea "More detaile"
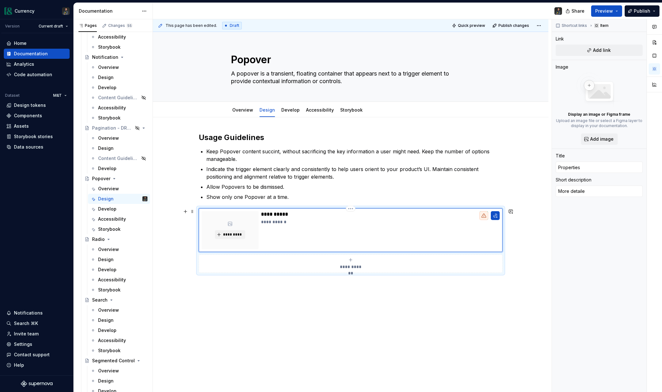
type textarea "*"
type textarea "More detailed"
type textarea "*"
type textarea "More detailed"
type textarea "*"
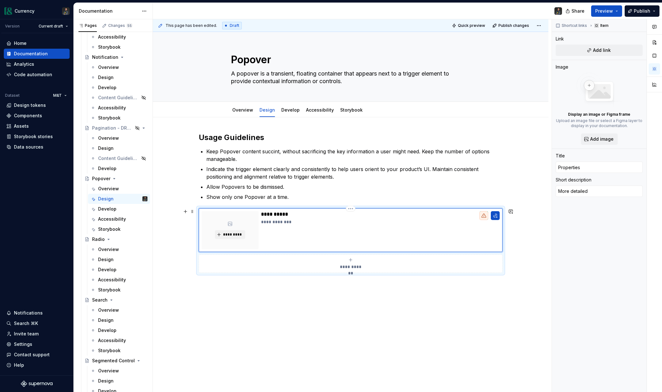
type textarea "More detailed"
type textarea "*"
type textarea "More detailed"
type textarea "*"
type textarea "More detailed"
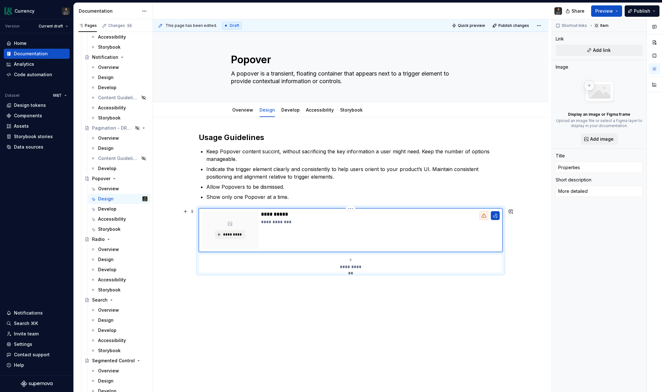
type textarea "*"
type textarea "More detailed"
type textarea "*"
type textarea "More detailed p"
type textarea "*"
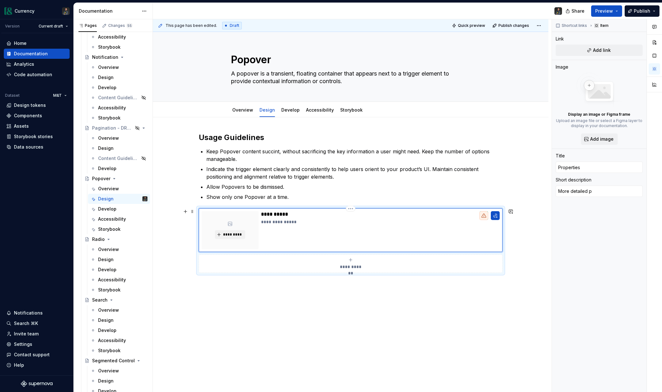
type textarea "More detailed pr"
type textarea "*"
type textarea "More detailed pro"
type textarea "*"
type textarea "More detailed prop"
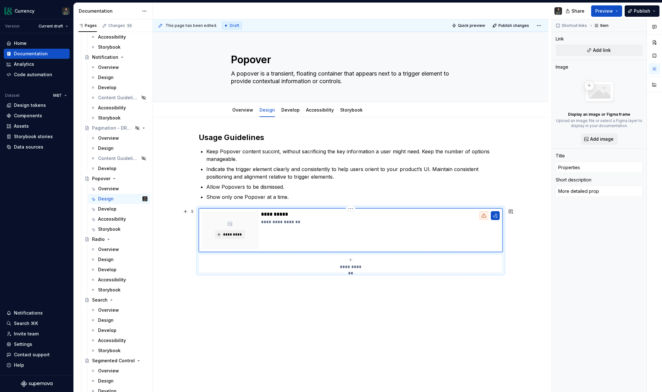
type textarea "*"
type textarea "More detailed prope"
type textarea "*"
type textarea "More detailed proper"
type textarea "*"
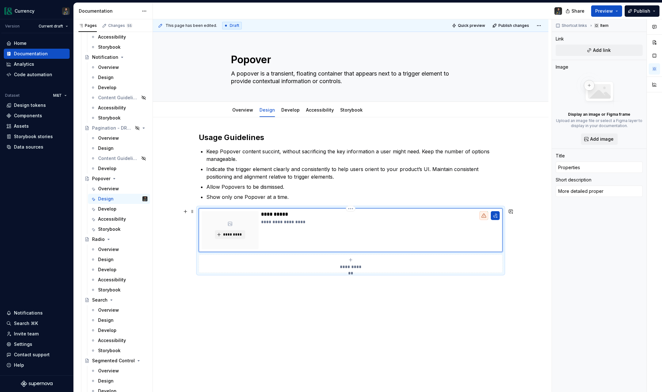
type textarea "More detailed propert"
type textarea "*"
type textarea "More detailed properti"
type textarea "*"
type textarea "More detailed propertie"
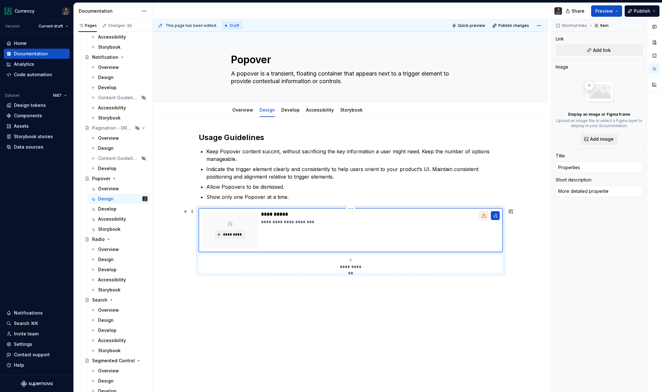
type textarea "*"
type textarea "More detailed properties"
type textarea "*"
type textarea "More detailed properties"
type textarea "*"
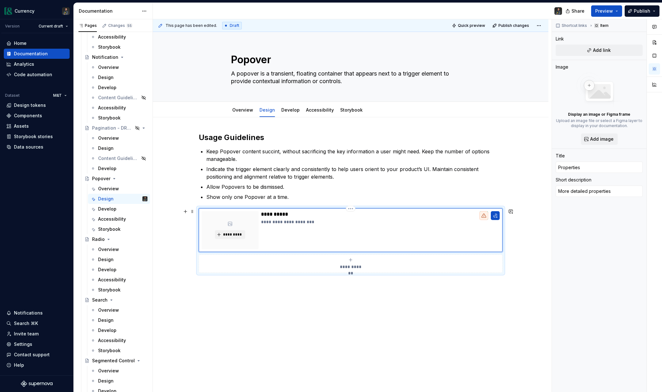
type textarea "More detailed properties"
type textarea "*"
type textarea "More detailed properties"
type textarea "*"
type textarea "More detailed properties f"
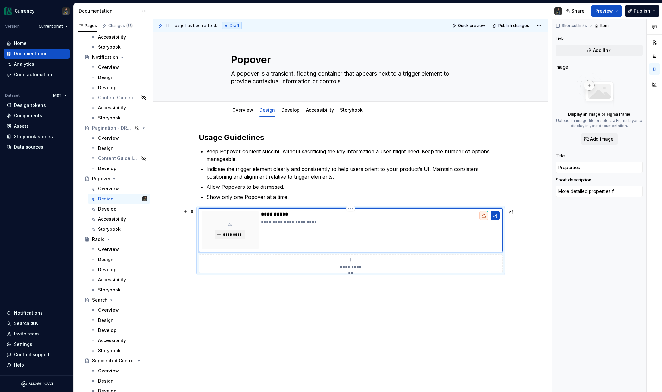
type textarea "*"
type textarea "More detailed properties fo"
type textarea "*"
type textarea "More detailed properties for"
type textarea "*"
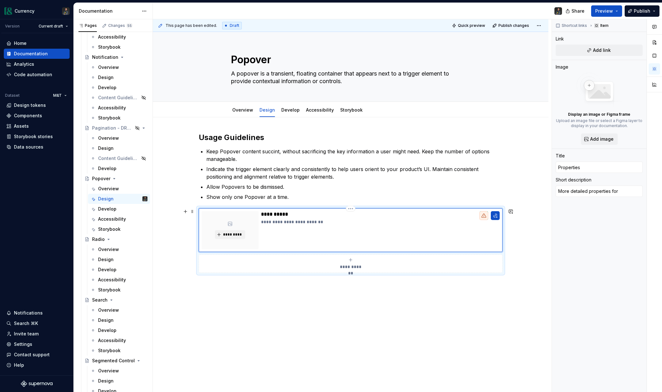
type textarea "More detailed properties for"
type textarea "*"
type textarea "More detailed properties for t"
type textarea "*"
type textarea "More detailed properties for th"
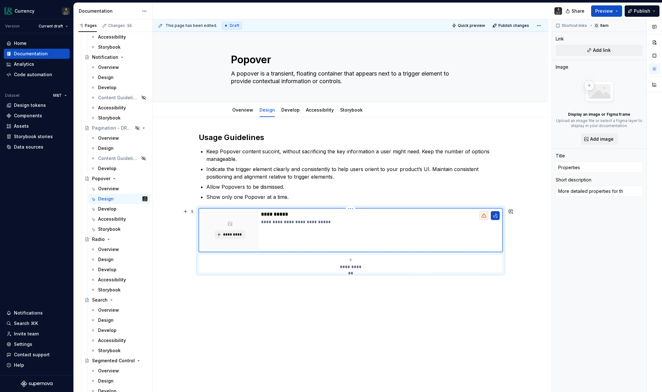
type textarea "*"
type textarea "More detailed properties for thi"
type textarea "*"
type textarea "More detailed properties for this"
type textarea "*"
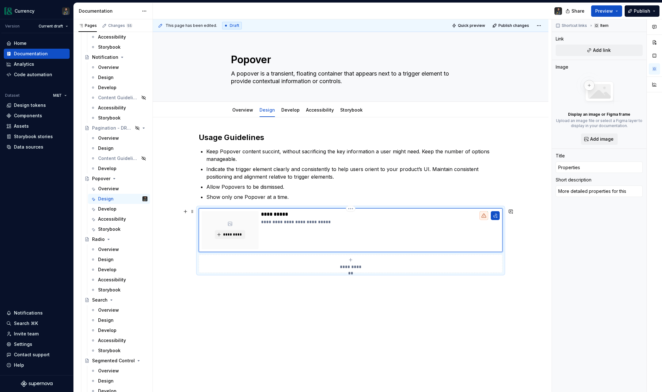
type textarea "More detailed properties for this"
type textarea "*"
type textarea "More detailed properties for this"
type textarea "*"
type textarea "More detailed properties for this"
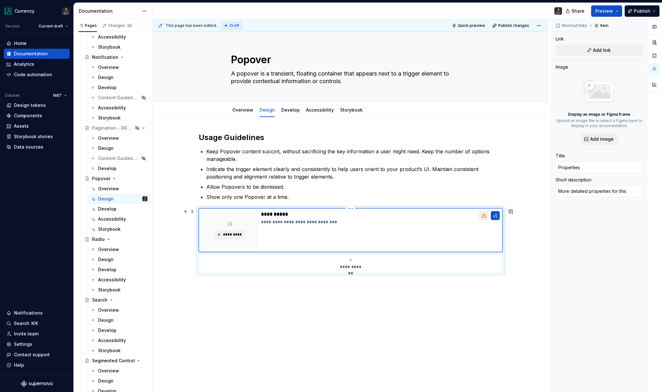
type textarea "*"
type textarea "More detailed properties for this c"
type textarea "*"
type textarea "More detailed properties for this co"
type textarea "*"
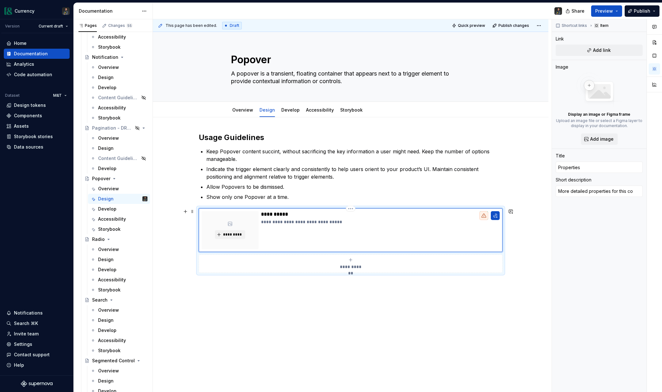
type textarea "More detailed properties for this com"
type textarea "*"
type textarea "More detailed properties for this comp"
type textarea "*"
type textarea "More detailed properties for this compo"
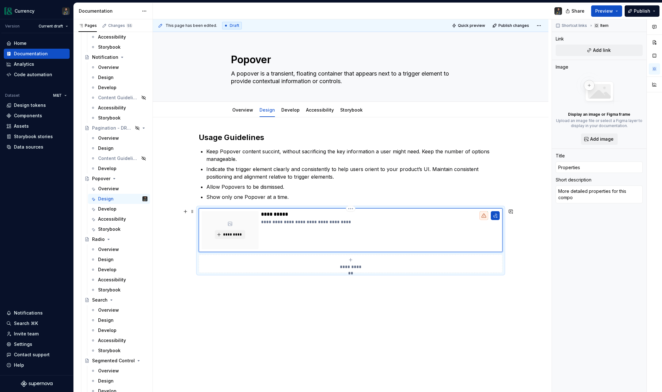
type textarea "*"
type textarea "More detailed properties for this compo"
type textarea "*"
type textarea "More detailed properties for this compo e"
type textarea "*"
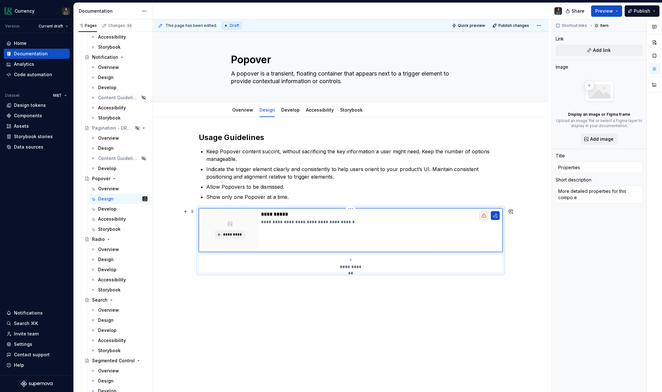
type textarea "More detailed properties for this compo"
type textarea "*"
type textarea "More detailed properties for this compo"
type textarea "*"
type textarea "More detailed properties for this comp"
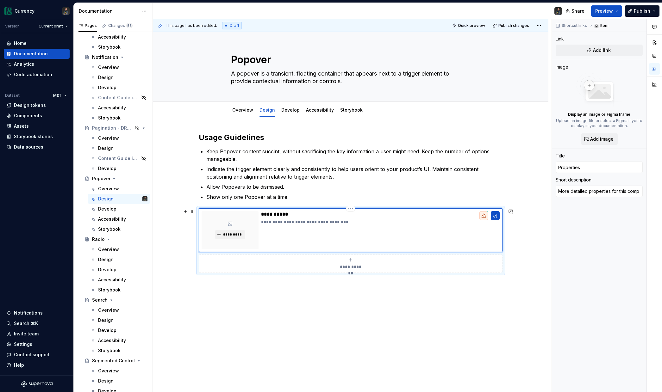
type textarea "*"
type textarea "More detailed properties for this compo"
type textarea "*"
type textarea "More detailed properties for this compon"
type textarea "*"
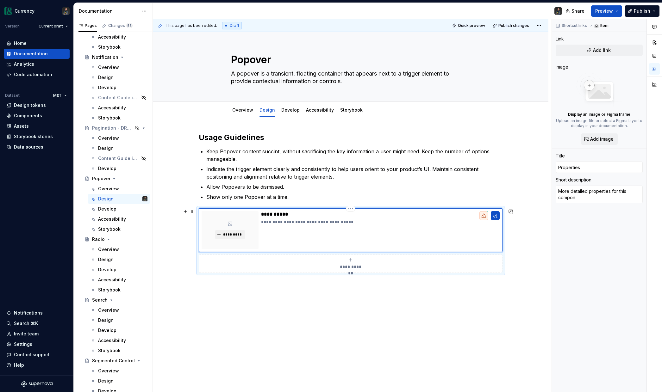
type textarea "More detailed properties for this compone"
type textarea "*"
type textarea "More detailed properties for this componen"
type textarea "*"
type textarea "More detailed properties for this component"
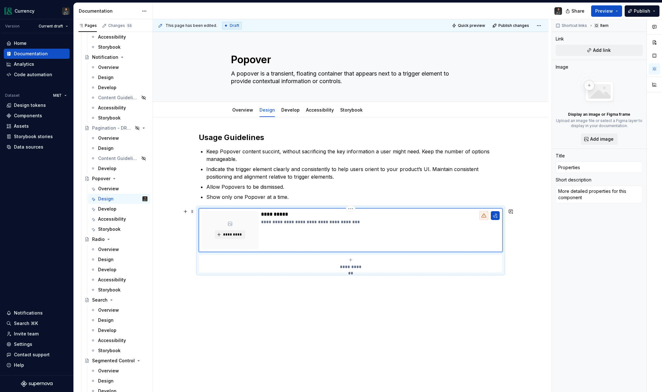
type textarea "*"
type textarea "More detailed properties for this component"
type textarea "*"
type textarea "More detailed properties for this component"
type textarea "*"
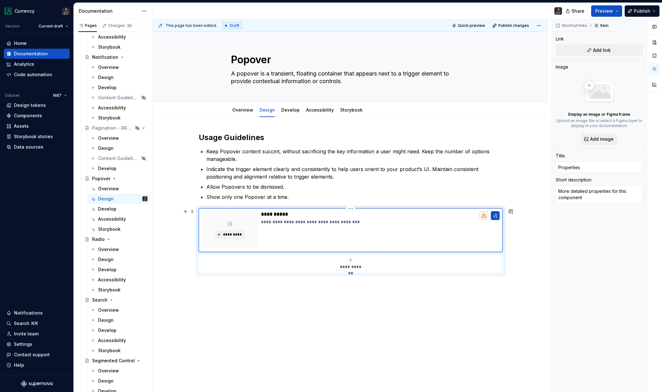
type textarea "More detailed properties for this component"
type textarea "*"
type textarea "More detailed properties for this component"
type textarea "*"
type textarea "More detailed properties for this component"
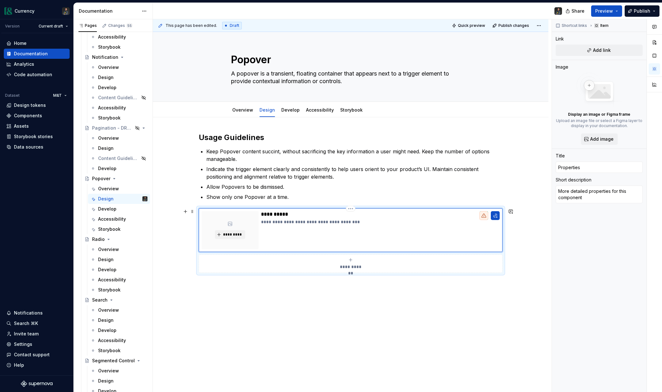
type textarea "*"
type textarea "More detailed properties for this component a"
type textarea "*"
type textarea "More detailed properties for this component ar"
type textarea "*"
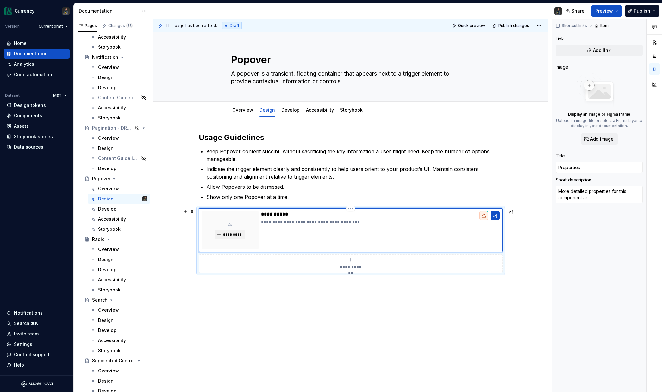
type textarea "More detailed properties for this component are"
type textarea "*"
click at [268, 222] on p "**********" at bounding box center [380, 222] width 239 height 6
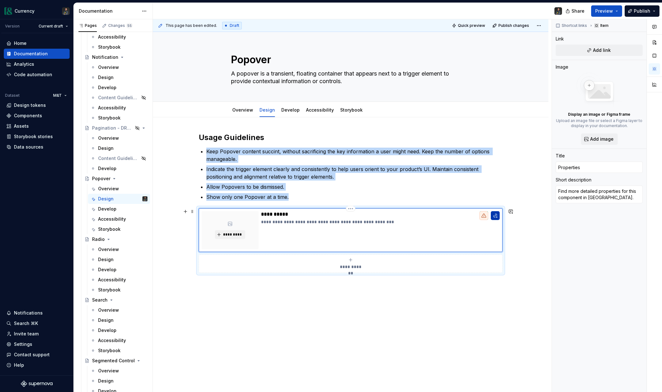
click at [497, 217] on button "button" at bounding box center [495, 215] width 9 height 9
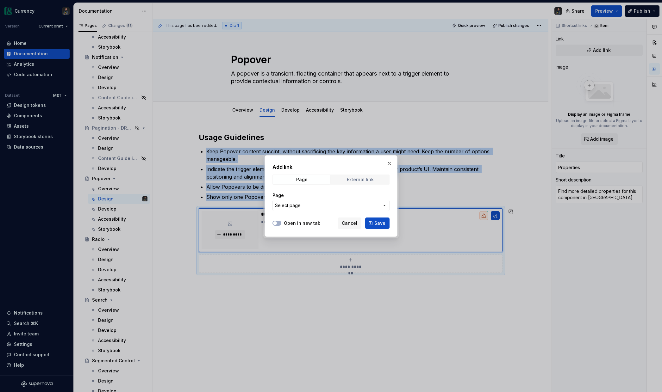
click at [354, 178] on div "External link" at bounding box center [360, 179] width 27 height 5
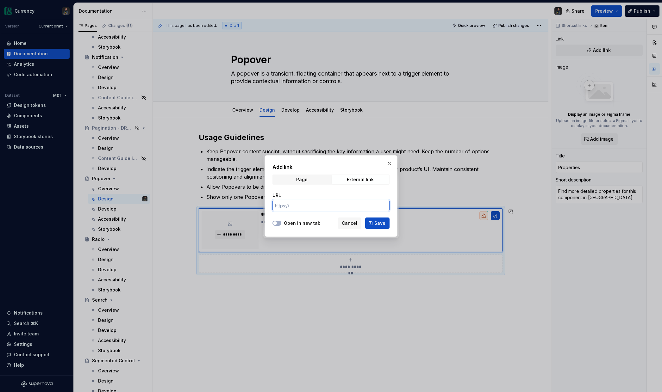
click at [288, 204] on input "URL" at bounding box center [330, 205] width 117 height 11
paste input "[URL][DOMAIN_NAME]"
click at [279, 223] on button "Open in new tab" at bounding box center [276, 223] width 9 height 5
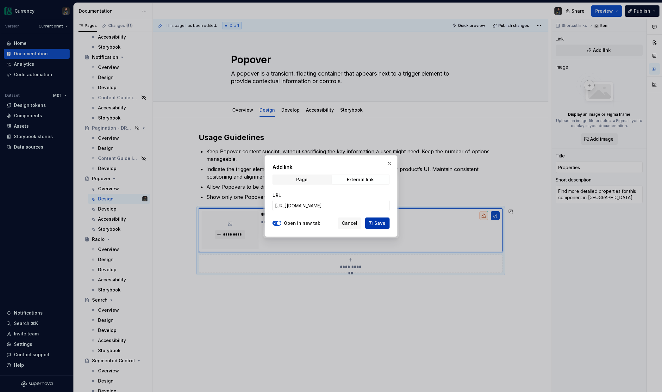
click at [380, 225] on span "Save" at bounding box center [379, 223] width 11 height 6
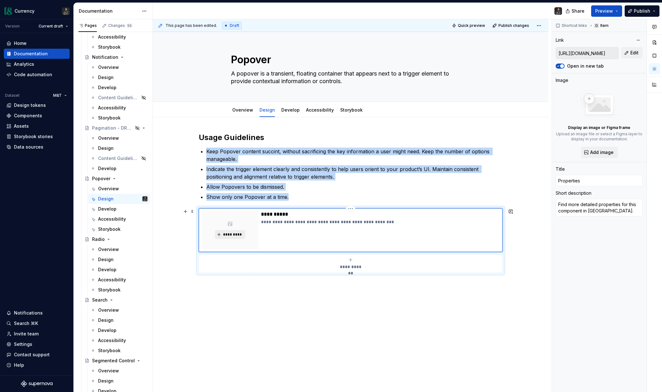
click at [227, 236] on span "*********" at bounding box center [232, 234] width 19 height 5
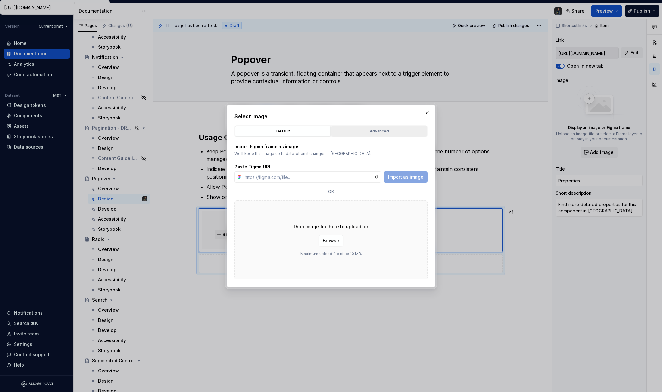
click at [381, 132] on div "Advanced" at bounding box center [378, 131] width 91 height 6
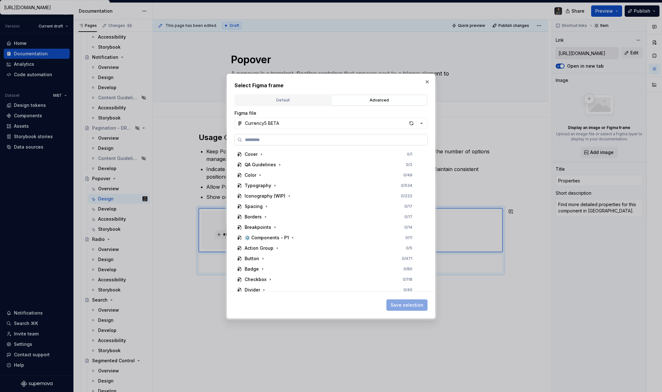
click at [264, 140] on input "search" at bounding box center [334, 140] width 185 height 6
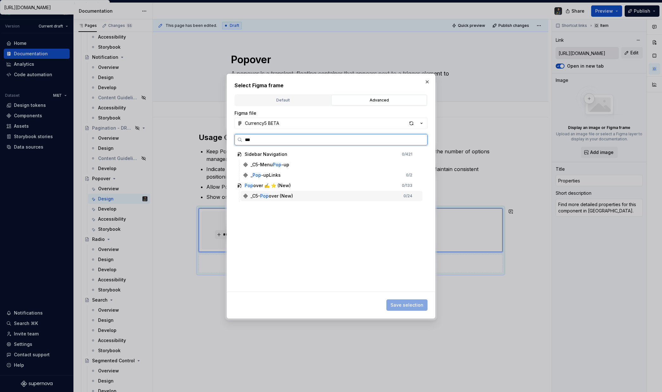
click at [272, 196] on div "_C5- Pop over (New)" at bounding box center [272, 196] width 42 height 6
click at [320, 196] on div "_C5- Pop over (New) 0 / 24" at bounding box center [331, 196] width 182 height 10
click at [287, 186] on div "Pop over ✍️ ⭐️ (New)" at bounding box center [268, 186] width 46 height 6
click at [426, 80] on button "button" at bounding box center [427, 82] width 9 height 9
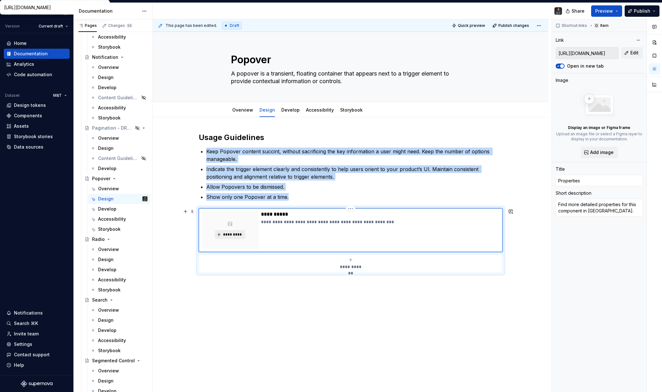
click at [230, 235] on span "*********" at bounding box center [232, 234] width 19 height 5
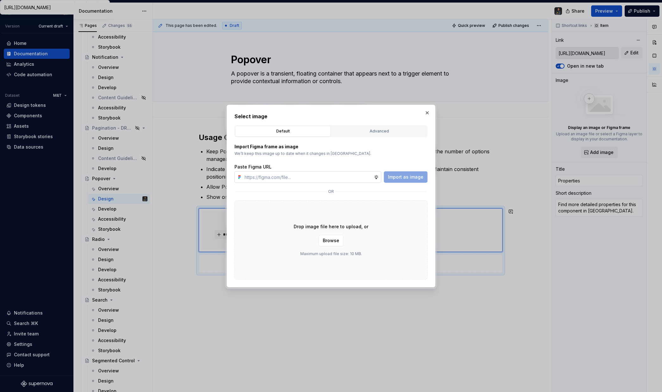
click at [266, 174] on input "text" at bounding box center [308, 176] width 132 height 11
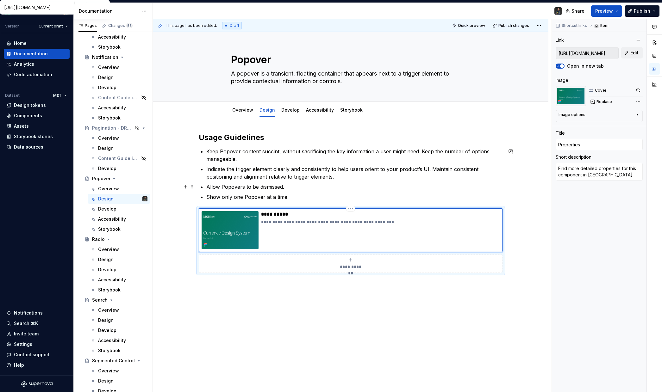
click at [320, 190] on p "Allow Popovers to be dismissed." at bounding box center [354, 187] width 296 height 8
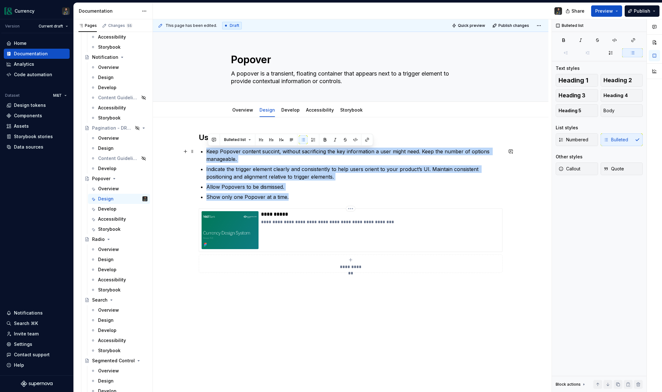
drag, startPoint x: 291, startPoint y: 197, endPoint x: 208, endPoint y: 151, distance: 94.7
click at [208, 151] on ul "Keep Popover content succint, without sacrificing the key information a user mi…" at bounding box center [354, 174] width 296 height 53
copy ul "Keep Popover content succint, without sacrificing the key information a user mi…"
click at [304, 73] on textarea "A popover is a transient, floating container that appears next to a trigger ele…" at bounding box center [349, 78] width 239 height 18
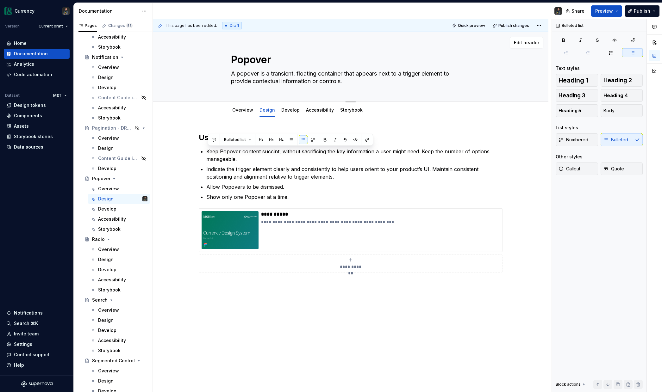
click at [304, 73] on textarea "A popover is a transient, floating container that appears next to a trigger ele…" at bounding box center [349, 78] width 239 height 18
drag, startPoint x: 296, startPoint y: 192, endPoint x: 293, endPoint y: 198, distance: 5.9
click at [295, 193] on ul "Keep Popover content succint, without sacrificing the key information a user mi…" at bounding box center [354, 174] width 296 height 53
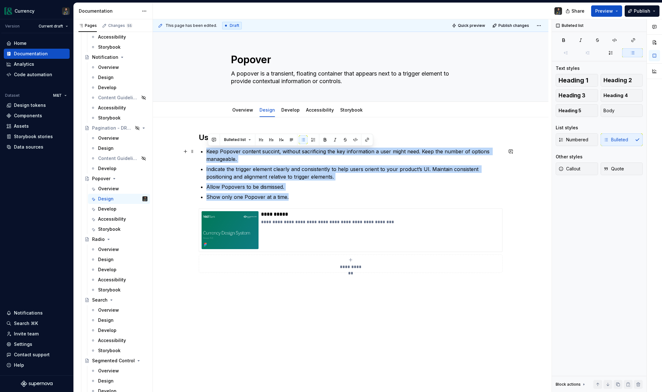
drag, startPoint x: 290, startPoint y: 198, endPoint x: 202, endPoint y: 155, distance: 97.5
click at [206, 155] on ul "Keep Popover content succint, without sacrificing the key information a user mi…" at bounding box center [354, 174] width 296 height 53
copy ul "Keep Popover content succint, without sacrificing the key information a user mi…"
click at [240, 111] on link "Overview" at bounding box center [242, 109] width 21 height 5
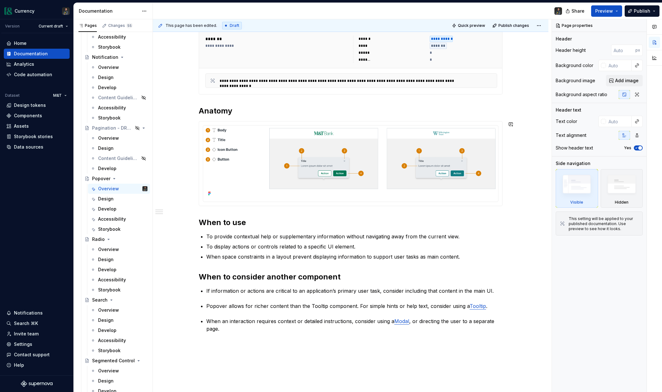
scroll to position [149, 0]
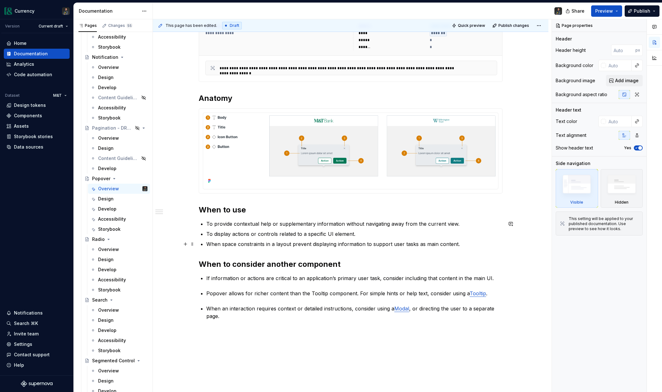
drag, startPoint x: 390, startPoint y: 240, endPoint x: 418, endPoint y: 240, distance: 28.5
click at [390, 240] on p "When space constraints in a layout prevent displaying information to support us…" at bounding box center [354, 244] width 296 height 8
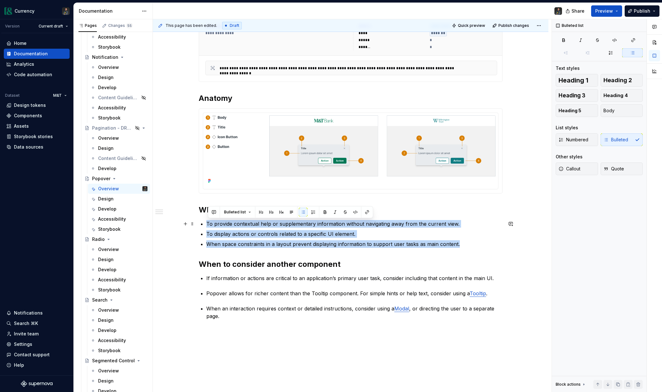
drag, startPoint x: 459, startPoint y: 245, endPoint x: 204, endPoint y: 221, distance: 256.4
click at [206, 221] on ul "To provide contextual help or supplementary information without navigating away…" at bounding box center [354, 234] width 296 height 28
copy ul "To provide contextual help or supplementary information without navigating away…"
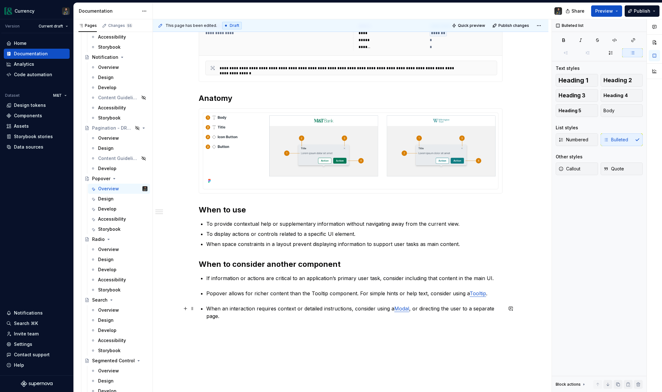
click at [231, 278] on p "When an interaction requires context or detailed instructions, consider using a…" at bounding box center [354, 312] width 296 height 15
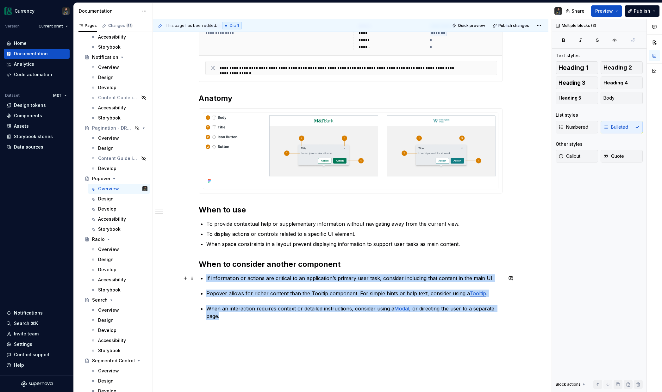
drag, startPoint x: 225, startPoint y: 316, endPoint x: 202, endPoint y: 276, distance: 46.0
click at [202, 276] on div "**********" at bounding box center [351, 151] width 304 height 337
copy div "If information or actions are critical to an application’s primary user task, c…"
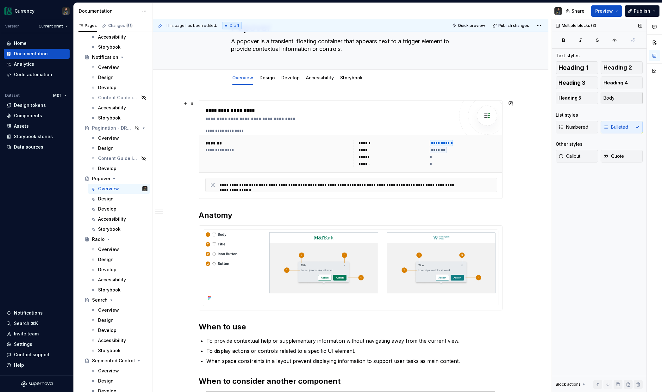
scroll to position [0, 0]
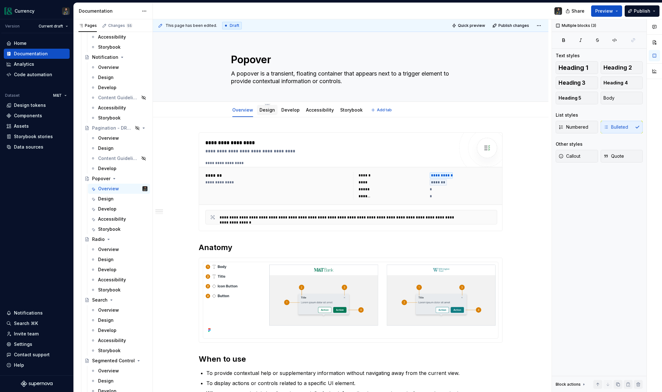
click at [271, 111] on link "Design" at bounding box center [267, 109] width 16 height 5
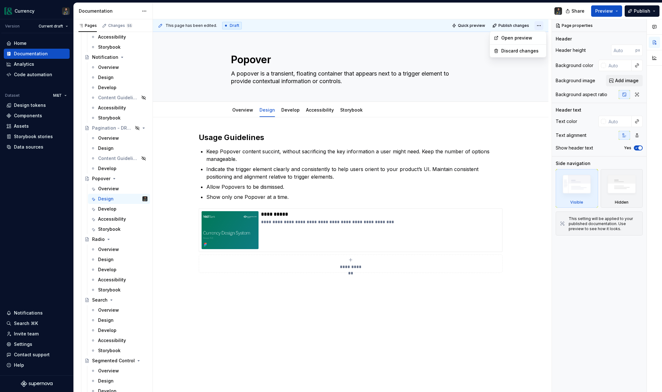
click at [539, 23] on html "Currency Version Current draft Home Documentation Analytics Code automation Dat…" at bounding box center [331, 196] width 662 height 392
click at [516, 35] on div "Open preview" at bounding box center [521, 38] width 41 height 6
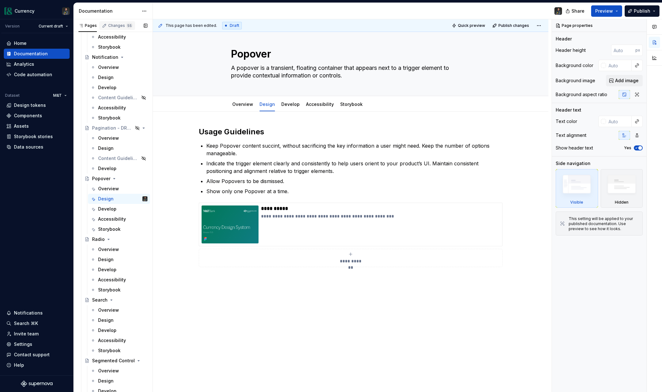
click at [118, 25] on div "Changes 55" at bounding box center [120, 25] width 24 height 5
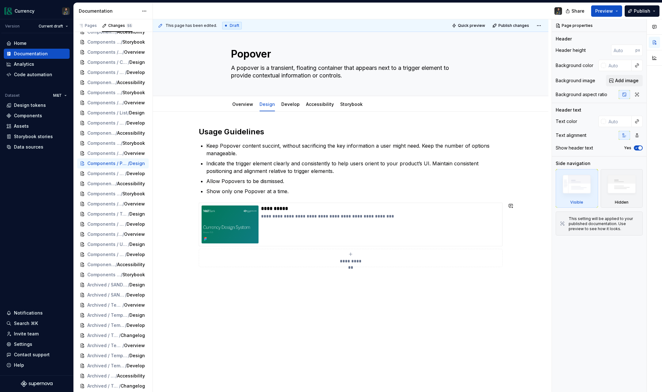
click at [328, 196] on div "**********" at bounding box center [351, 197] width 304 height 140
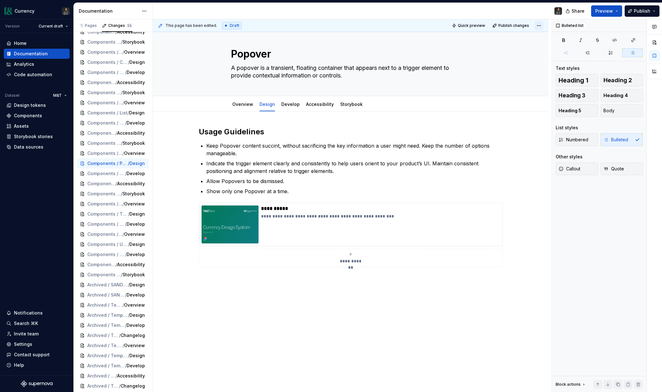
click at [539, 24] on html "Currency Version Current draft Home Documentation Analytics Code automation Dat…" at bounding box center [331, 196] width 662 height 392
click at [522, 49] on div "Discard changes" at bounding box center [521, 51] width 41 height 6
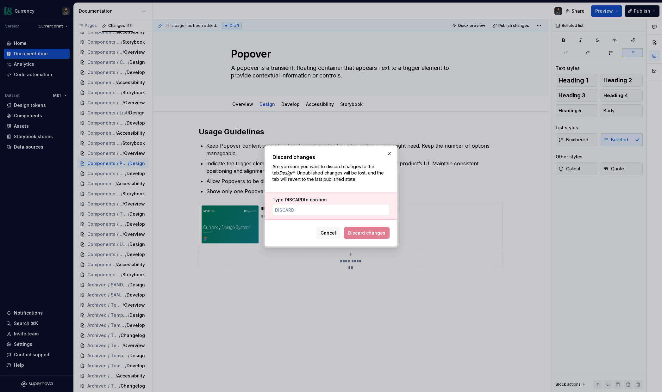
scroll to position [0, 0]
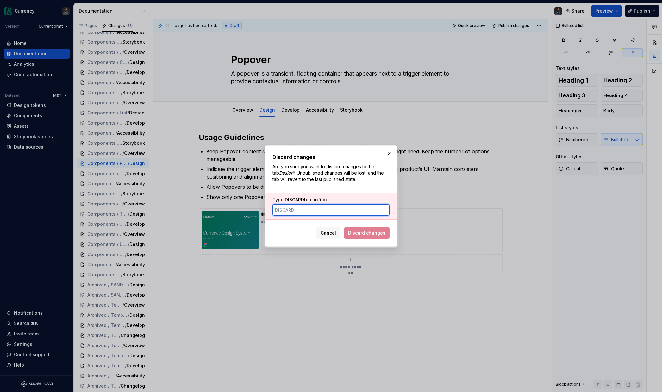
click at [335, 210] on input "Type DISCARD to confirm" at bounding box center [330, 209] width 117 height 11
click at [361, 233] on span "Discard changes" at bounding box center [366, 233] width 37 height 6
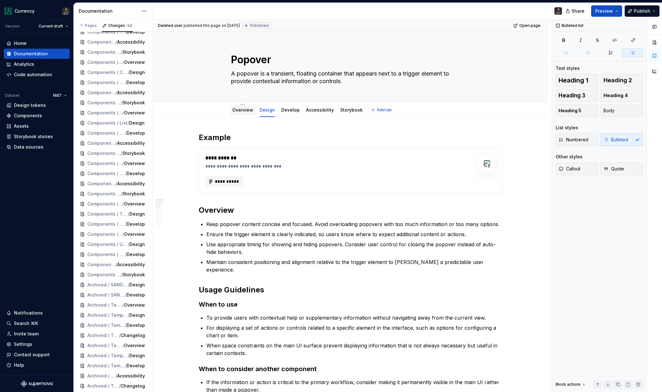
click at [246, 109] on link "Overview" at bounding box center [242, 109] width 21 height 5
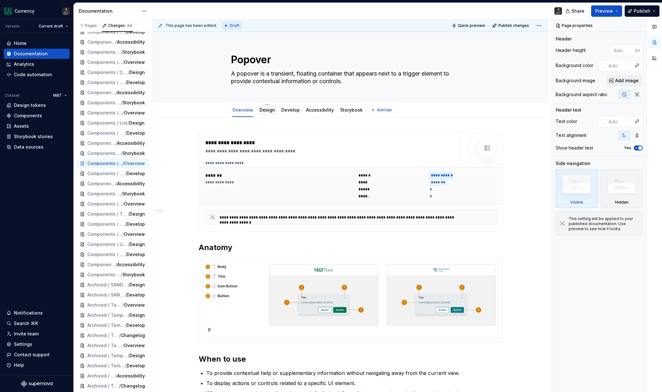
click at [267, 110] on link "Design" at bounding box center [267, 109] width 16 height 5
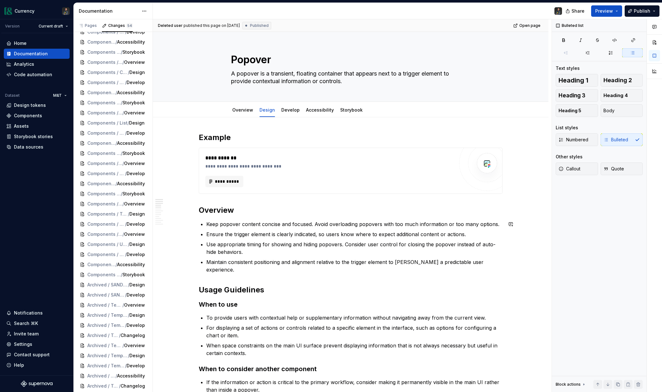
click at [293, 255] on p "Use appropriate timing for showing and hiding popovers. Consider user control f…" at bounding box center [354, 248] width 296 height 15
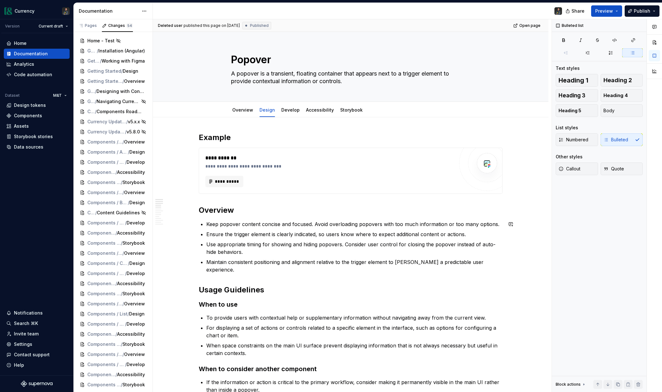
click at [361, 252] on p "Use appropriate timing for showing and hiding popovers. Consider user control f…" at bounding box center [354, 248] width 296 height 15
click at [90, 25] on div "Pages" at bounding box center [87, 25] width 18 height 5
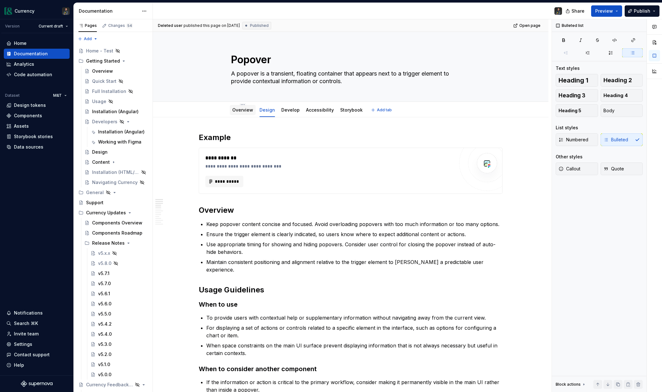
click at [244, 109] on link "Overview" at bounding box center [242, 109] width 21 height 5
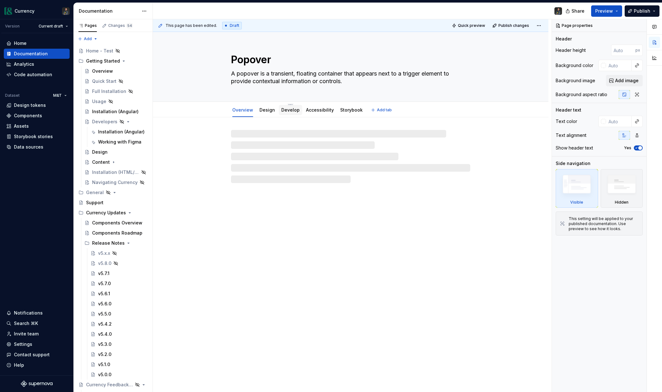
click at [292, 110] on link "Develop" at bounding box center [290, 109] width 18 height 5
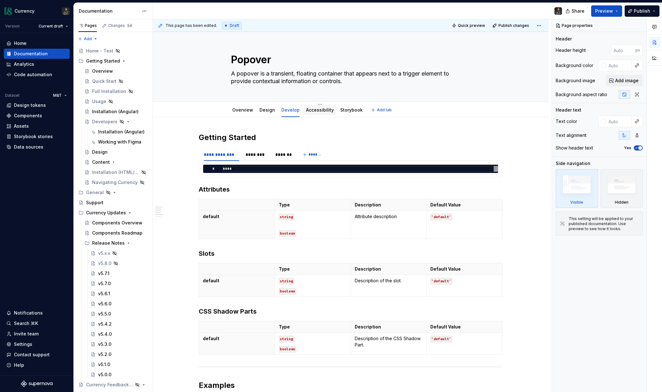
click at [318, 110] on link "Accessibility" at bounding box center [320, 109] width 28 height 5
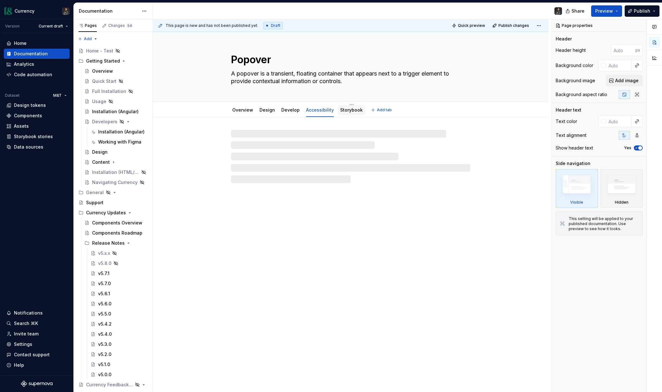
click at [356, 110] on link "Storybook" at bounding box center [351, 109] width 22 height 5
click at [271, 112] on link "Design" at bounding box center [267, 109] width 16 height 5
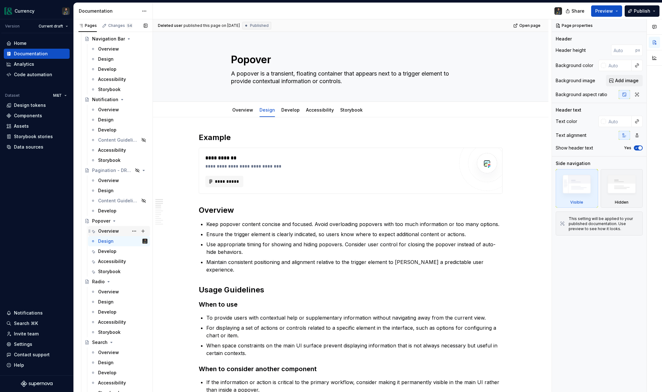
scroll to position [2164, 0]
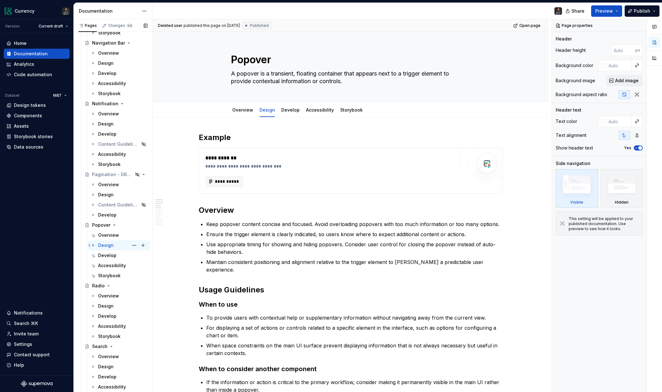
click at [114, 245] on div "Design" at bounding box center [122, 245] width 49 height 9
click at [137, 246] on button "Page tree" at bounding box center [134, 245] width 9 height 9
click at [250, 266] on html "Currency Version Current draft Home Documentation Analytics Code automation Dat…" at bounding box center [331, 196] width 662 height 392
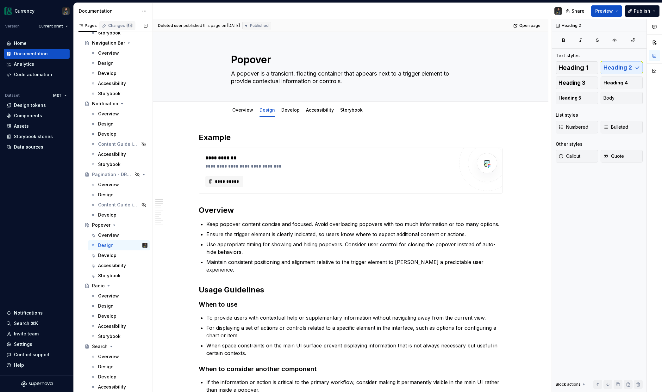
click at [123, 24] on div "Changes 54" at bounding box center [120, 25] width 25 height 5
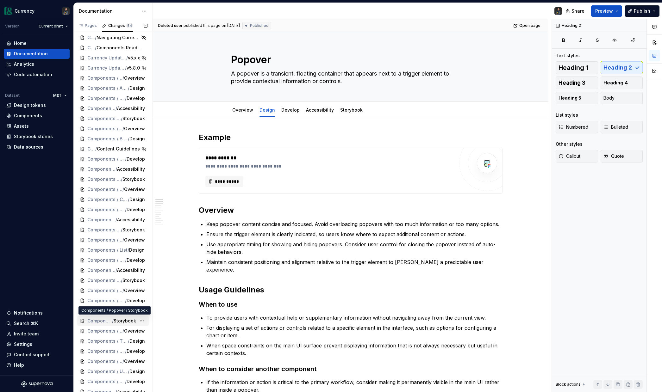
scroll to position [191, 0]
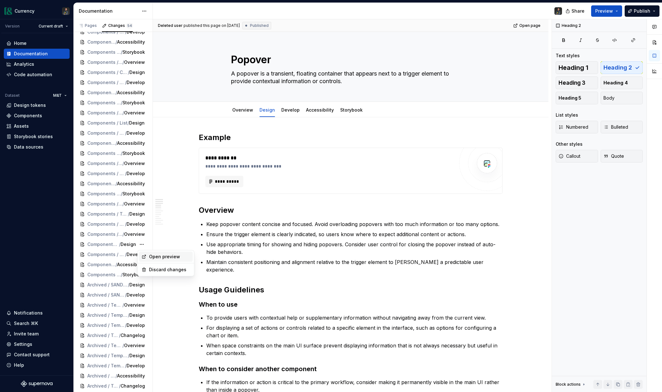
click at [160, 257] on div "Open preview" at bounding box center [169, 257] width 41 height 6
click at [80, 27] on icon "button" at bounding box center [80, 25] width 5 height 5
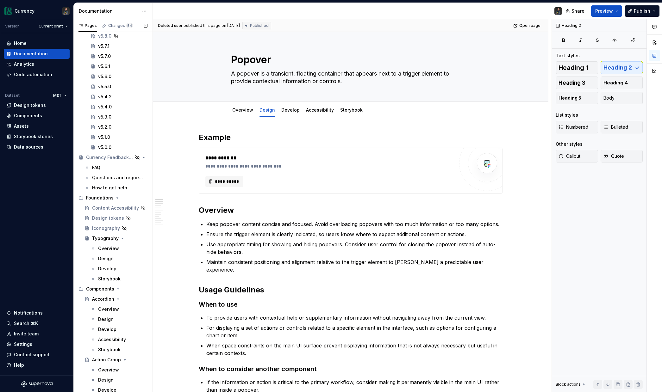
scroll to position [0, 0]
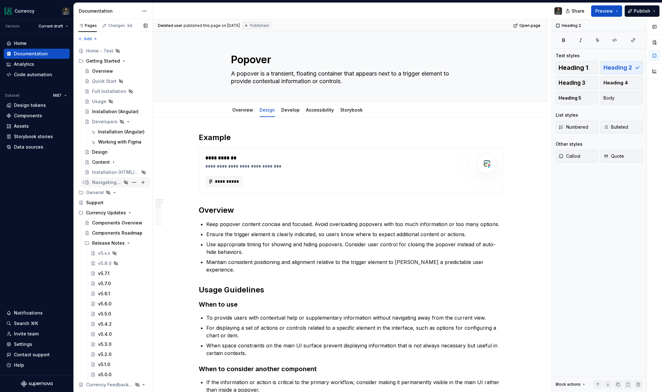
click at [121, 183] on div "Navigating Currency" at bounding box center [106, 182] width 29 height 6
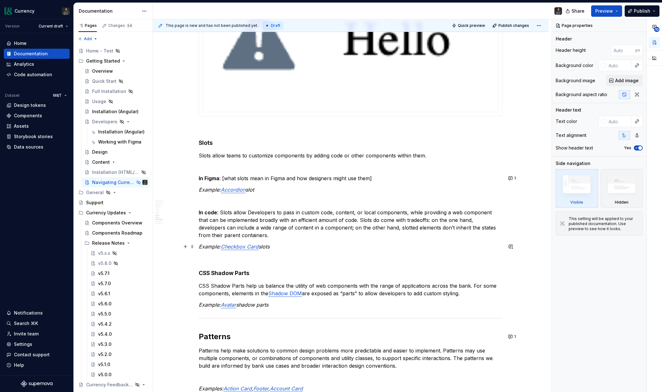
scroll to position [866, 0]
click at [244, 189] on em "Accordion" at bounding box center [233, 189] width 25 height 6
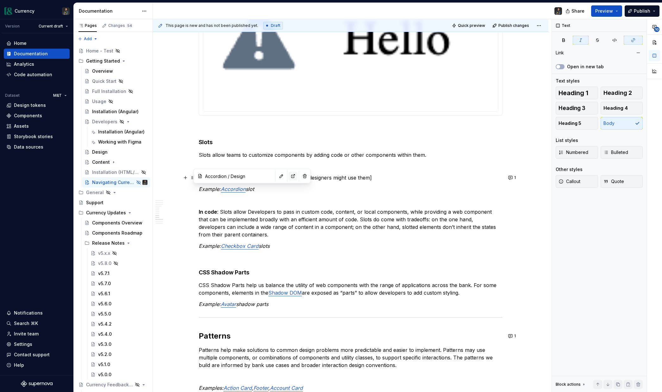
click at [289, 174] on button "button" at bounding box center [293, 176] width 9 height 9
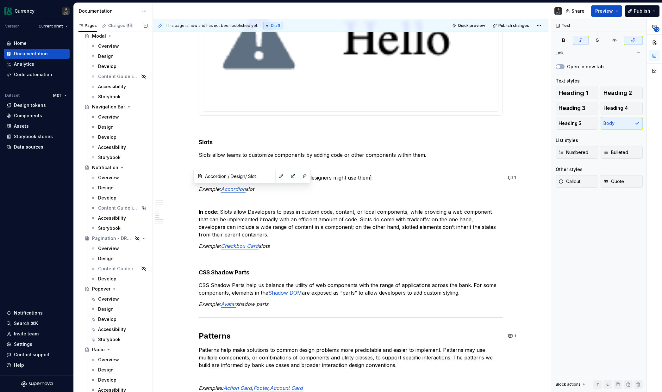
scroll to position [2102, 0]
click at [110, 278] on div "Design" at bounding box center [106, 307] width 16 height 6
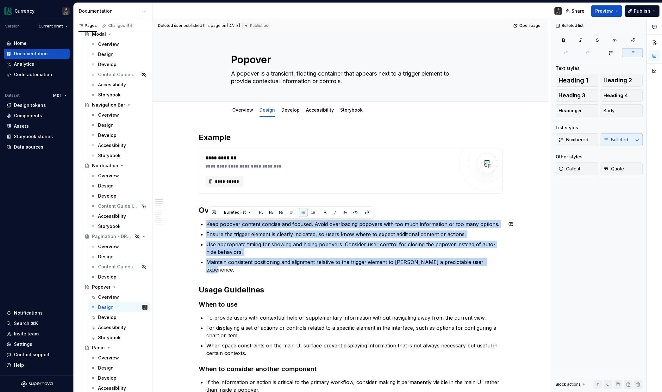
drag, startPoint x: 490, startPoint y: 264, endPoint x: 196, endPoint y: 220, distance: 297.2
paste div
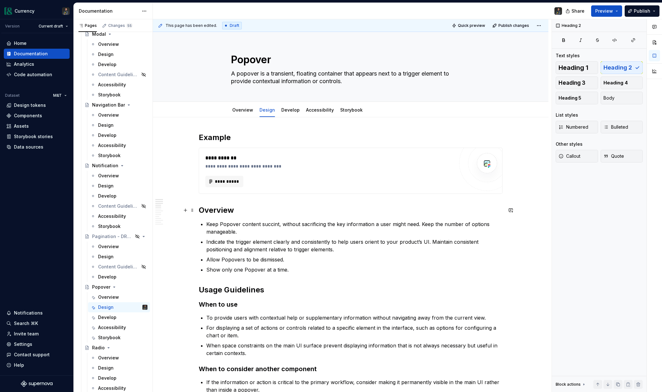
click at [221, 213] on h2 "Overview" at bounding box center [351, 210] width 304 height 10
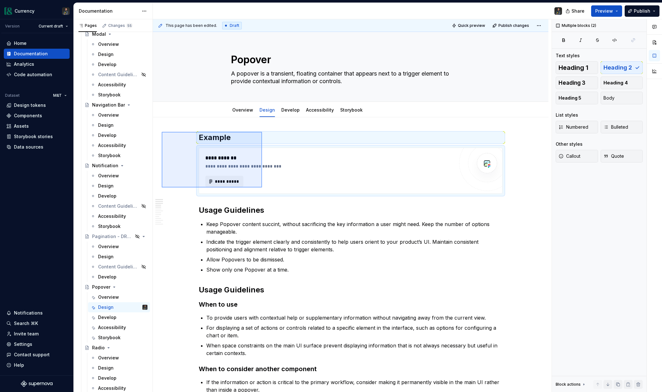
drag, startPoint x: 162, startPoint y: 132, endPoint x: 262, endPoint y: 188, distance: 114.7
click at [262, 188] on div "**********" at bounding box center [352, 205] width 399 height 373
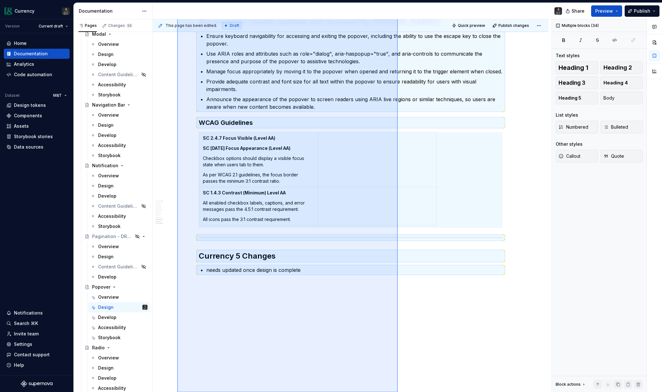
scroll to position [973, 0]
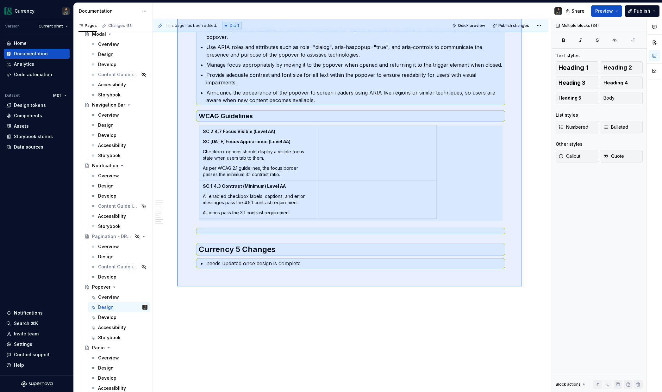
drag, startPoint x: 177, startPoint y: 201, endPoint x: 522, endPoint y: 287, distance: 355.3
click at [522, 278] on div "This page has been edited. Draft Quick preview Publish changes Popover A popove…" at bounding box center [352, 205] width 399 height 373
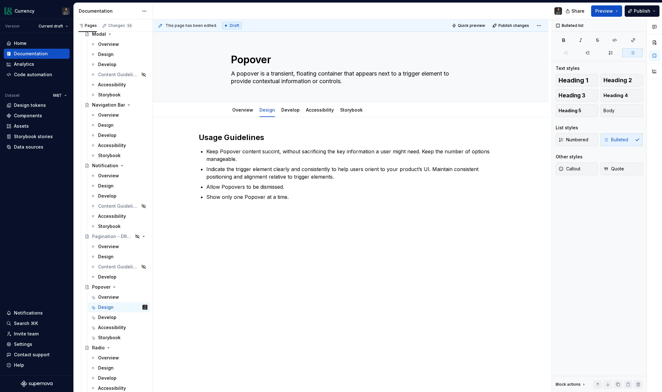
scroll to position [0, 0]
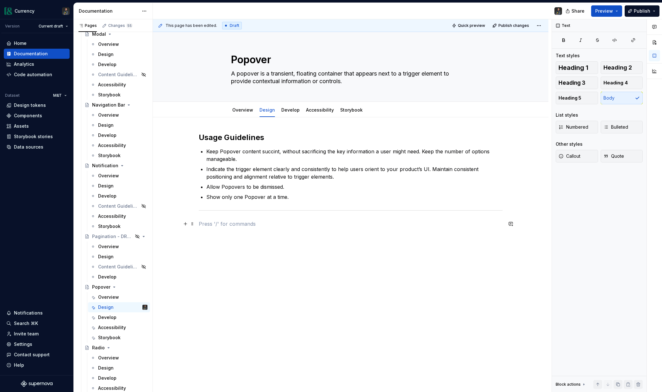
click at [256, 221] on p at bounding box center [351, 224] width 304 height 8
click at [255, 222] on p at bounding box center [351, 224] width 304 height 8
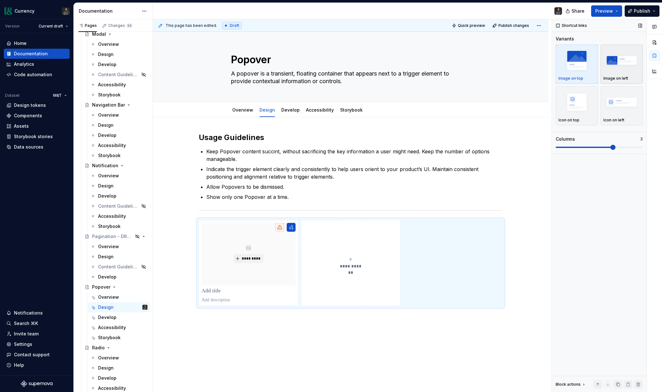
click at [539, 68] on img "button" at bounding box center [621, 60] width 37 height 23
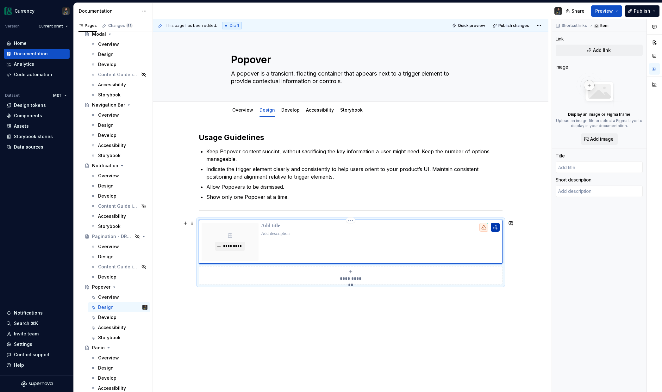
click at [497, 227] on button "button" at bounding box center [495, 227] width 9 height 9
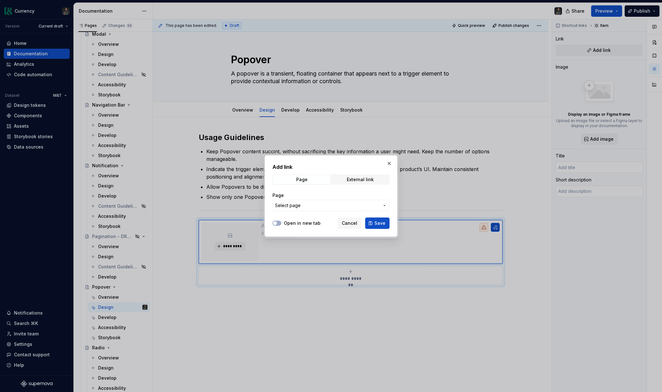
click at [328, 204] on span "Select page" at bounding box center [327, 205] width 104 height 6
click at [314, 205] on div "Add link Page External link Page Select page Open in new tab Cancel Save" at bounding box center [331, 196] width 662 height 392
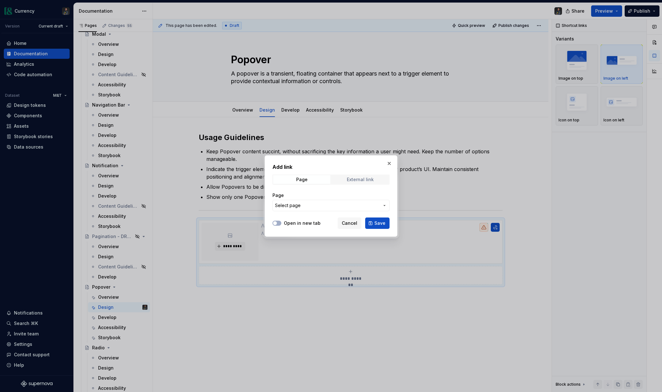
click at [357, 179] on div "External link" at bounding box center [360, 179] width 27 height 5
click at [309, 207] on input "URL" at bounding box center [330, 205] width 117 height 11
paste input "[URL][DOMAIN_NAME]"
click at [281, 224] on button "Open in new tab" at bounding box center [276, 223] width 9 height 5
click at [377, 226] on span "Save" at bounding box center [379, 223] width 11 height 6
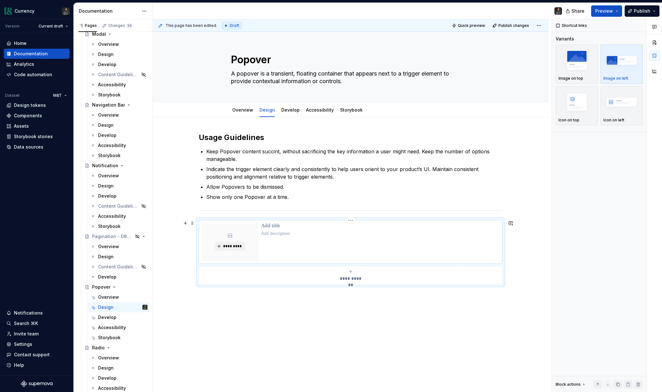
click at [282, 227] on p at bounding box center [380, 226] width 239 height 6
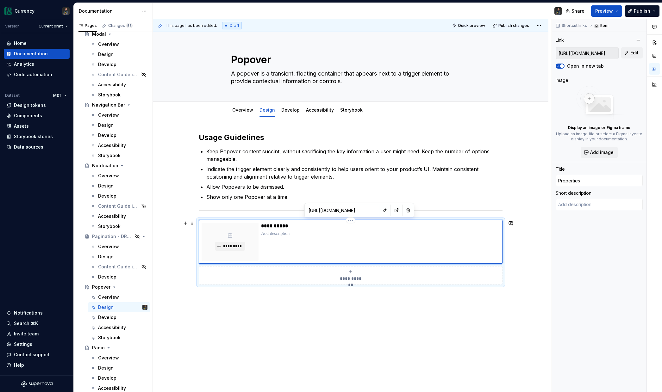
click at [296, 235] on p at bounding box center [380, 234] width 239 height 6
click at [223, 245] on button "*********" at bounding box center [230, 246] width 30 height 9
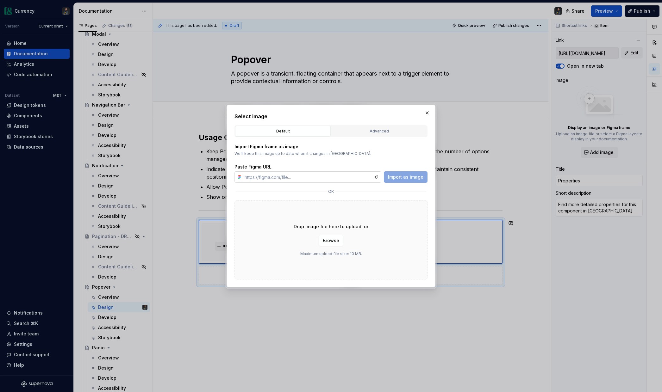
click at [325, 175] on input "text" at bounding box center [308, 176] width 132 height 11
click at [413, 174] on span "Import as image" at bounding box center [405, 177] width 35 height 6
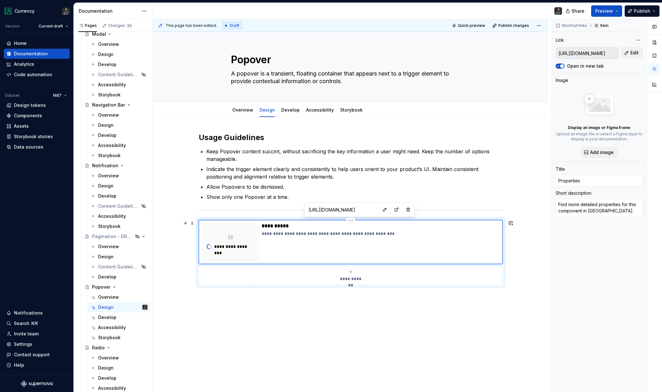
scroll to position [2, 0]
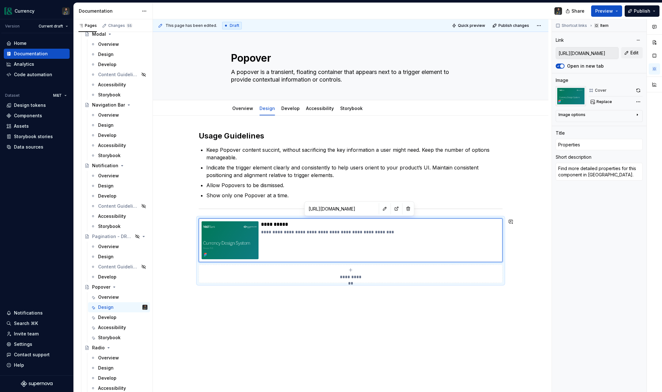
click at [311, 278] on div "**********" at bounding box center [350, 262] width 395 height 293
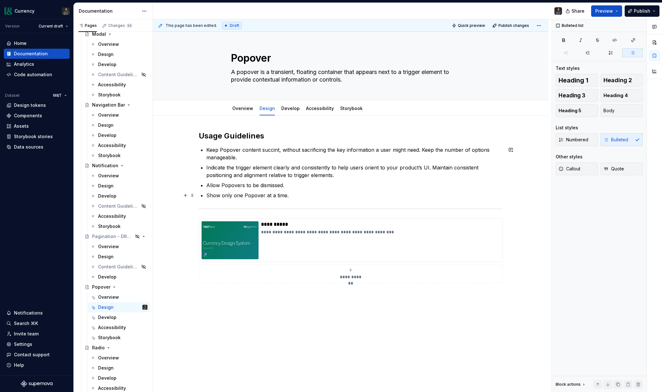
click at [293, 191] on ul "Keep Popover content succint, without sacrificing the key information a user mi…" at bounding box center [354, 172] width 296 height 53
click at [292, 193] on p "Show only one Popover at a time." at bounding box center [354, 196] width 296 height 8
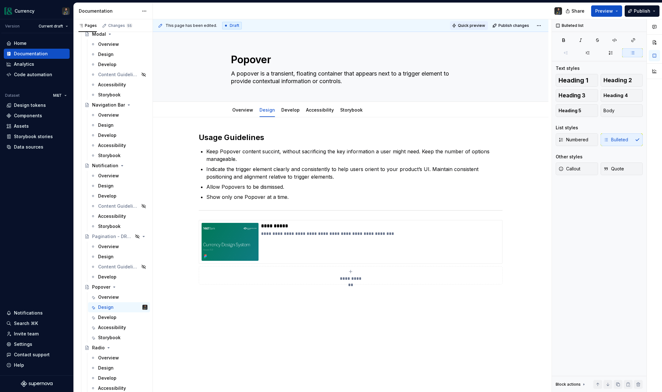
click at [479, 24] on span "Quick preview" at bounding box center [471, 25] width 27 height 5
click at [462, 25] on button "Quick preview" at bounding box center [469, 25] width 38 height 9
click at [539, 26] on html "Currency Version Current draft Home Documentation Analytics Code automation Dat…" at bounding box center [331, 196] width 662 height 392
click at [517, 37] on div "Open preview" at bounding box center [521, 38] width 41 height 6
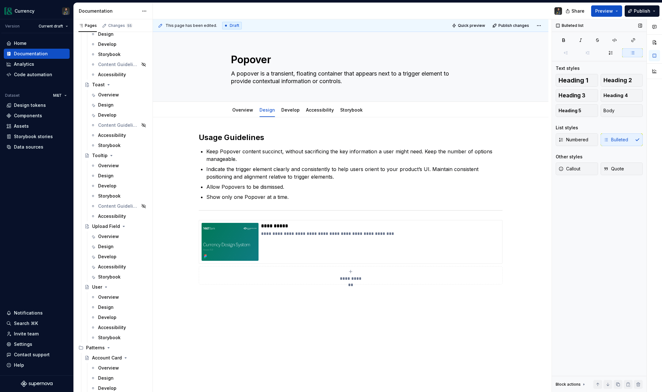
scroll to position [3099, 0]
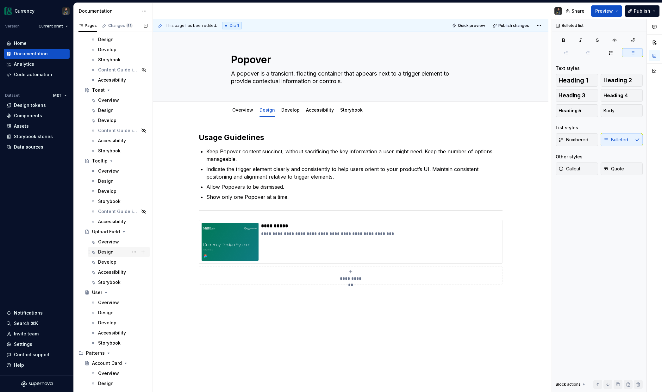
click at [104, 251] on div "Design" at bounding box center [106, 252] width 16 height 6
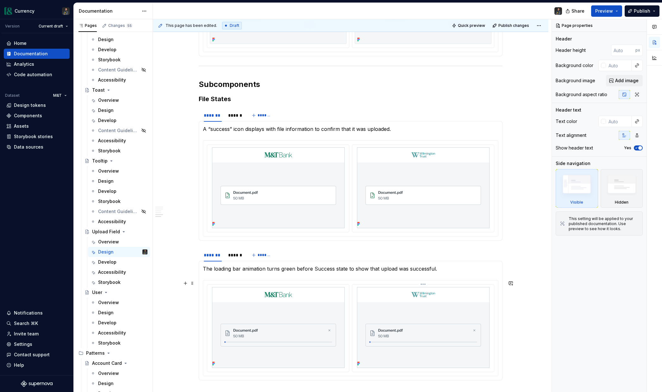
scroll to position [876, 0]
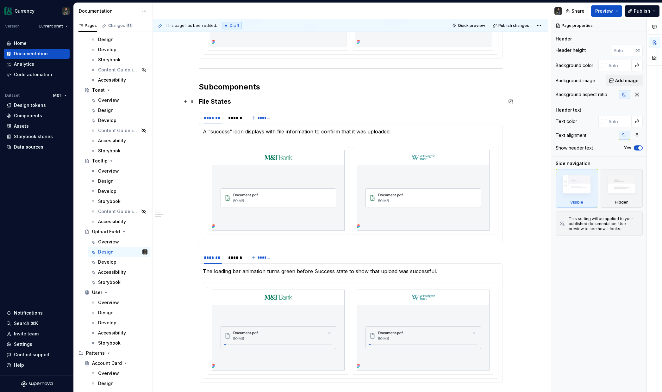
click at [212, 103] on h3 "File States" at bounding box center [351, 101] width 304 height 9
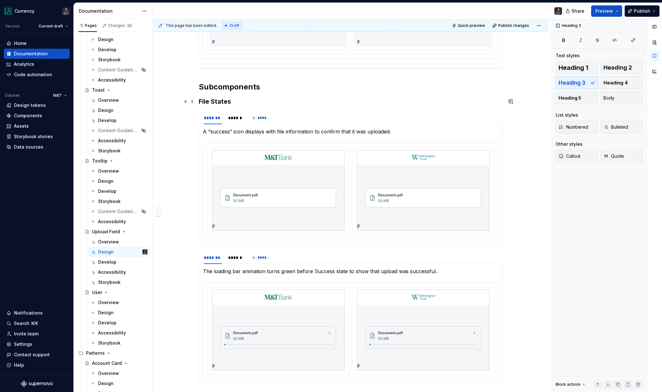
click at [205, 101] on h3 "File States" at bounding box center [351, 101] width 304 height 9
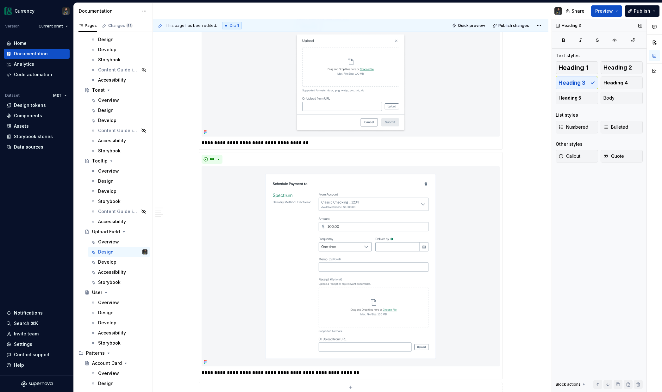
scroll to position [0, 0]
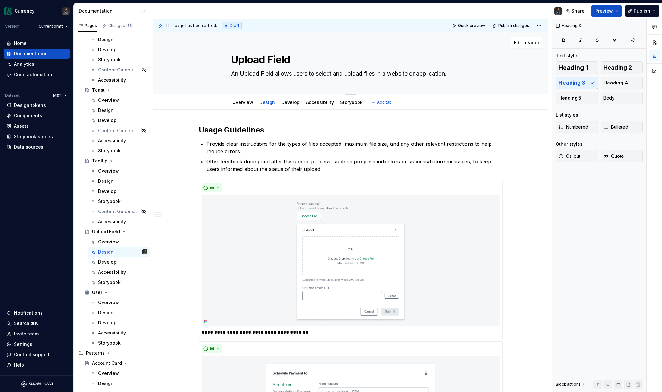
click at [290, 75] on textarea "An Upload Field allows users to select and upload files in a website or applica…" at bounding box center [349, 74] width 239 height 10
click at [240, 104] on link "Overview" at bounding box center [242, 102] width 21 height 5
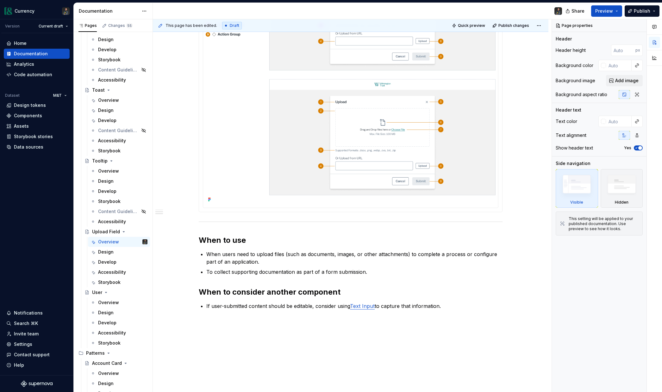
scroll to position [305, 0]
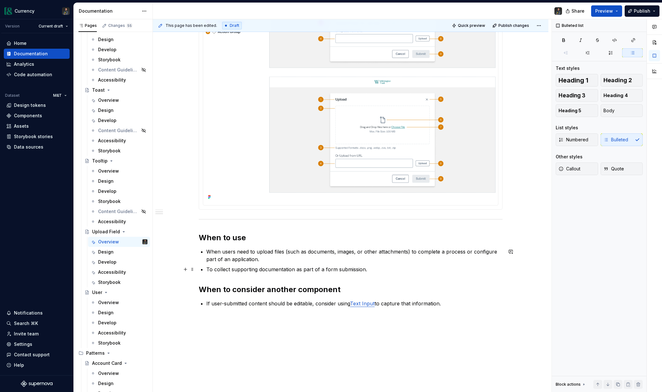
click at [257, 266] on p "To collect supporting documentation as part of a form submission." at bounding box center [354, 270] width 296 height 8
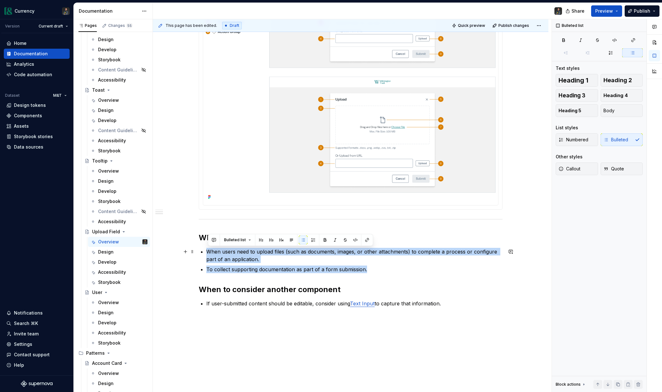
drag, startPoint x: 372, startPoint y: 270, endPoint x: 210, endPoint y: 254, distance: 162.8
click at [210, 254] on ul "When users need to upload files (such as documents, images, or other attachment…" at bounding box center [354, 260] width 296 height 25
copy ul "When users need to upload files (such as documents, images, or other attachment…"
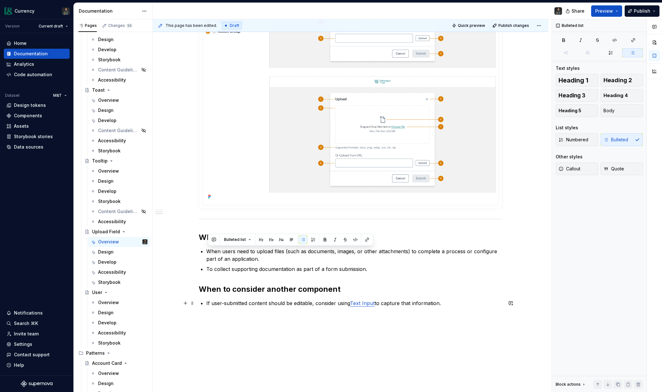
click at [255, 278] on p "If user-submitted content should be editable, consider using Text Input to capt…" at bounding box center [354, 304] width 296 height 8
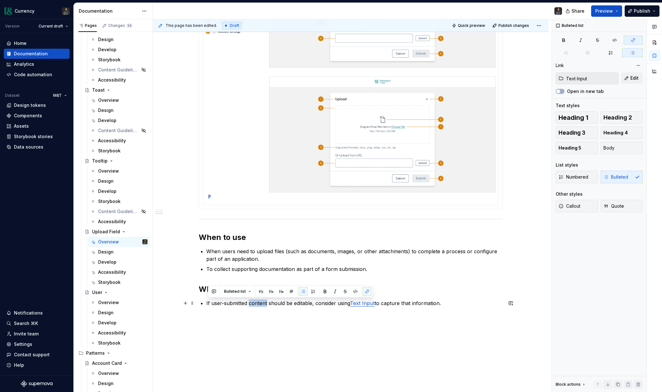
click at [255, 278] on p "If user-submitted content should be editable, consider using Text Input to capt…" at bounding box center [354, 304] width 296 height 8
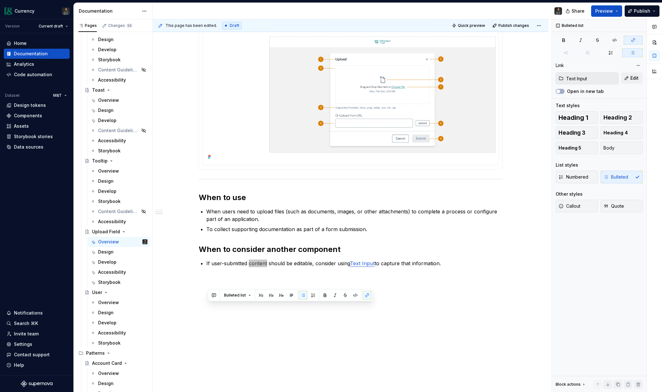
scroll to position [0, 0]
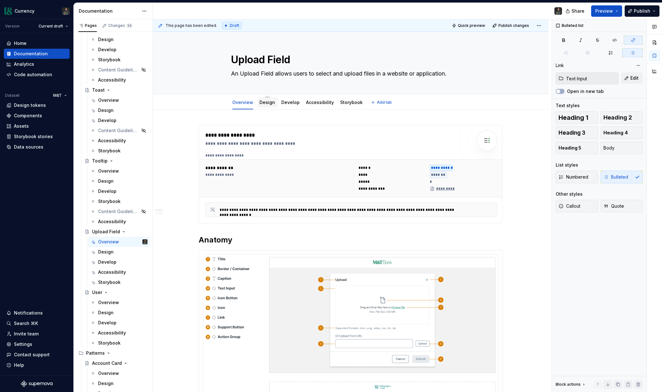
click at [269, 103] on link "Design" at bounding box center [267, 102] width 16 height 5
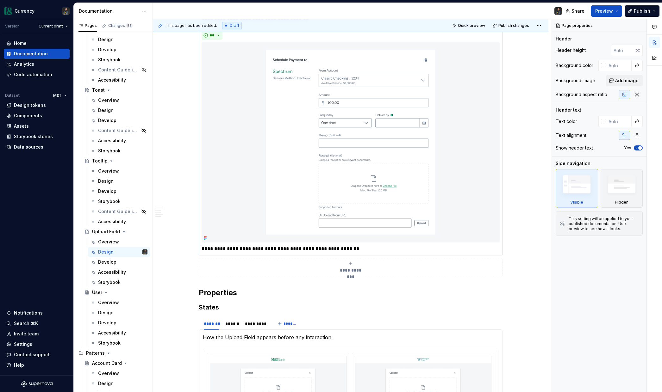
scroll to position [351, 0]
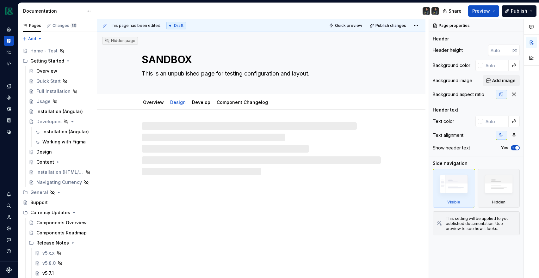
type textarea "*"
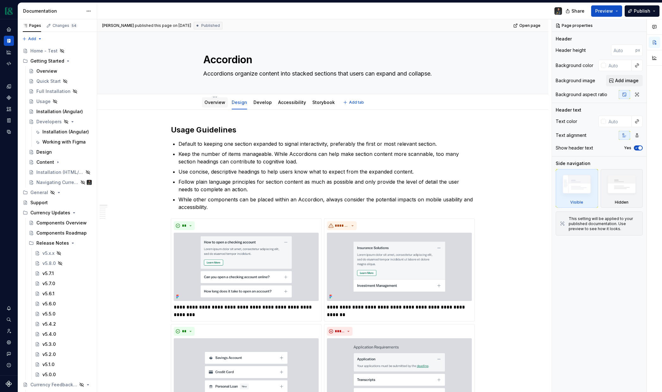
click at [213, 102] on link "Overview" at bounding box center [214, 102] width 21 height 5
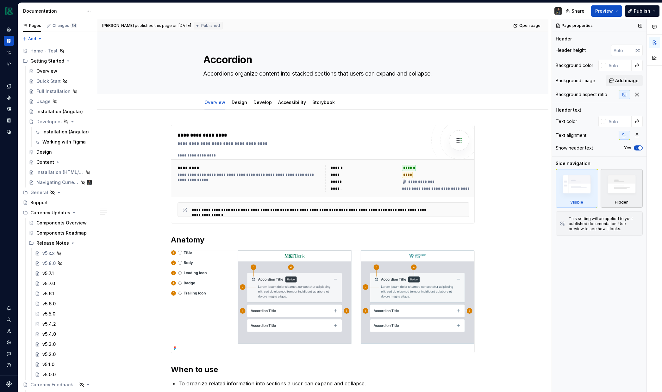
type textarea "*"
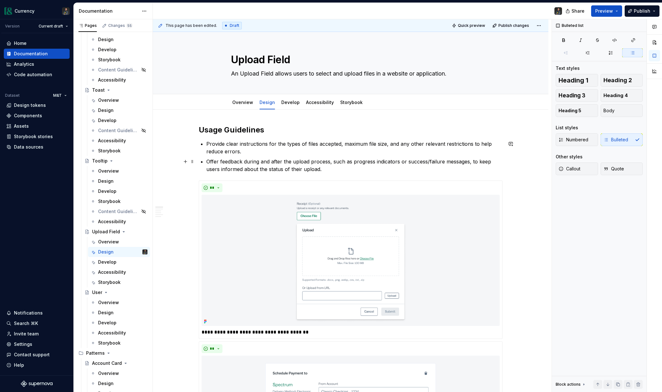
click at [278, 160] on p "Offer feedback during and after the upload process, such as progress indicators…" at bounding box center [354, 165] width 296 height 15
click at [267, 152] on p "Provide clear instructions for the types of files accepted, maximum file size, …" at bounding box center [354, 147] width 296 height 15
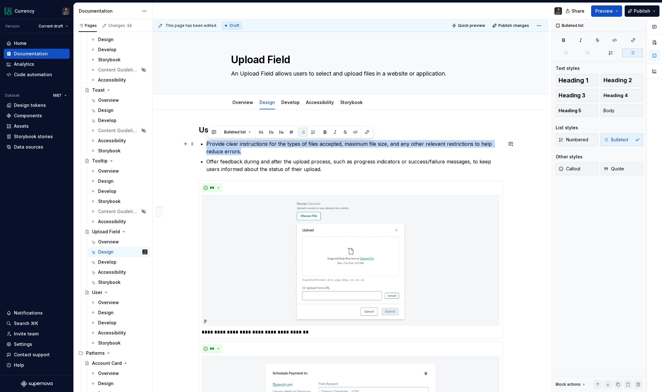
click at [267, 152] on p "Provide clear instructions for the types of files accepted, maximum file size, …" at bounding box center [354, 147] width 296 height 15
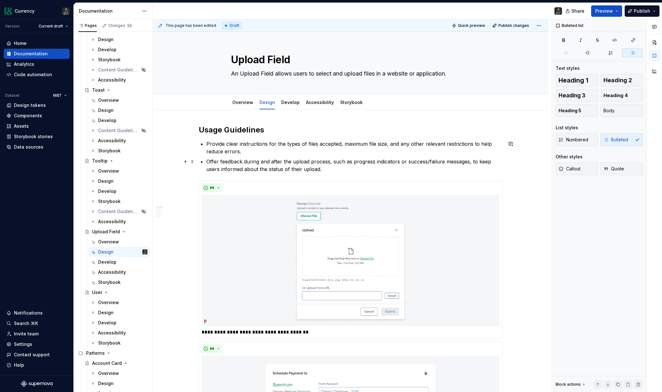
click at [282, 165] on p "Offer feedback during and after the upload process, such as progress indicators…" at bounding box center [354, 165] width 296 height 15
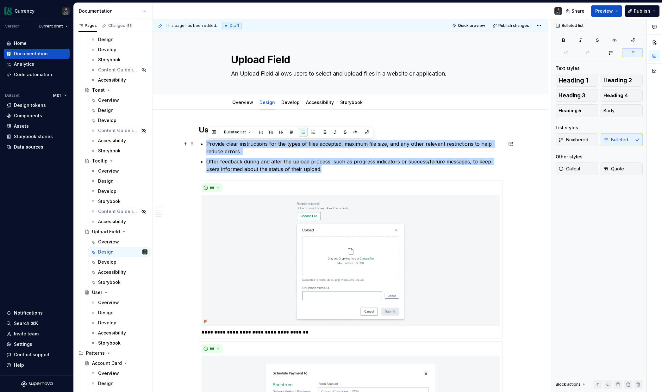
drag, startPoint x: 332, startPoint y: 171, endPoint x: 204, endPoint y: 143, distance: 131.4
click at [206, 143] on ul "Provide clear instructions for the types of files accepted, maximum file size, …" at bounding box center [354, 156] width 296 height 33
copy ul "Provide clear instructions for the types of files accepted, maximum file size, …"
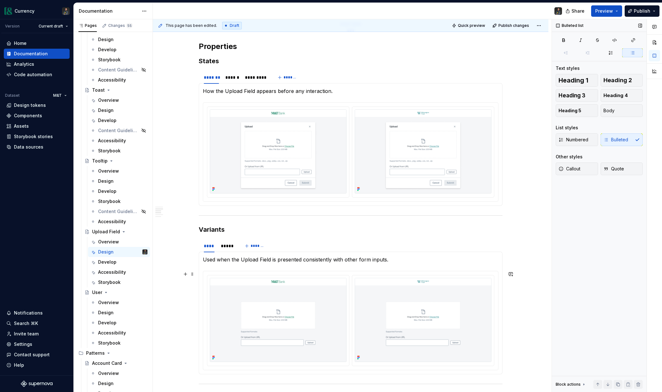
scroll to position [602, 0]
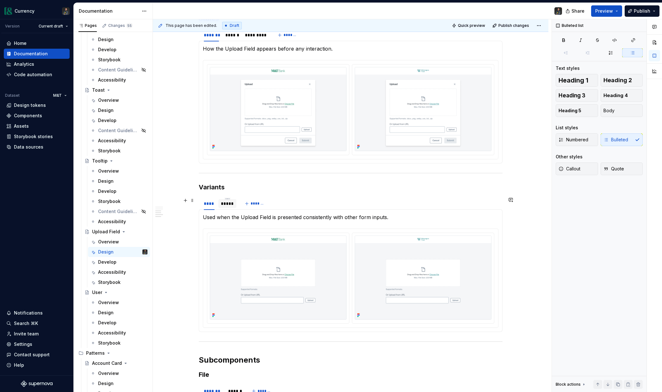
click at [231, 205] on div "*****" at bounding box center [227, 204] width 13 height 6
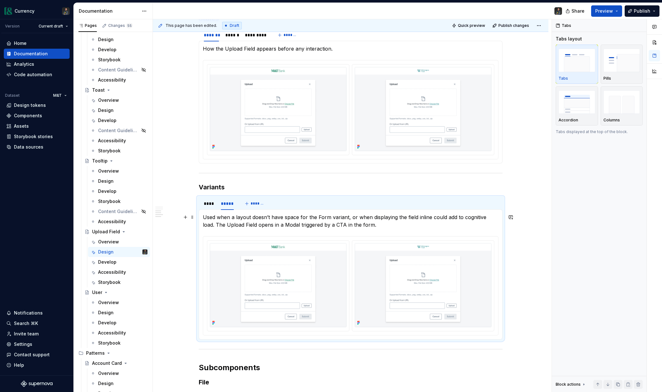
click at [239, 220] on p "Used when a layout doesn’t have space for the Form variant, or when displaying …" at bounding box center [350, 221] width 295 height 15
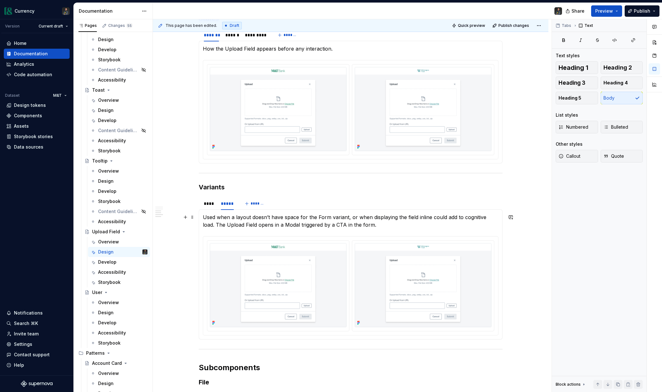
click at [277, 225] on p "Used when a layout doesn’t have space for the Form variant, or when displaying …" at bounding box center [350, 221] width 295 height 15
copy p "Used when a layout doesn’t have space for the Form variant, or when displaying …"
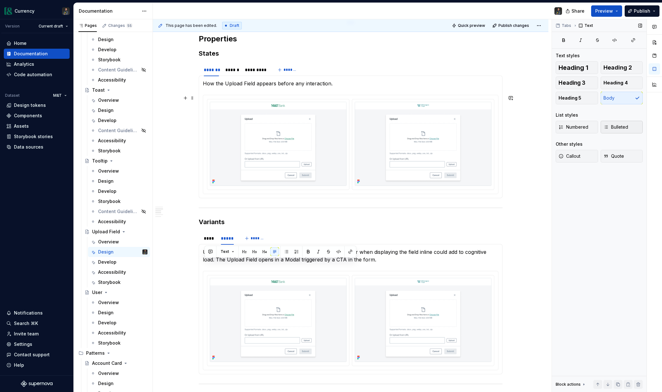
scroll to position [554, 0]
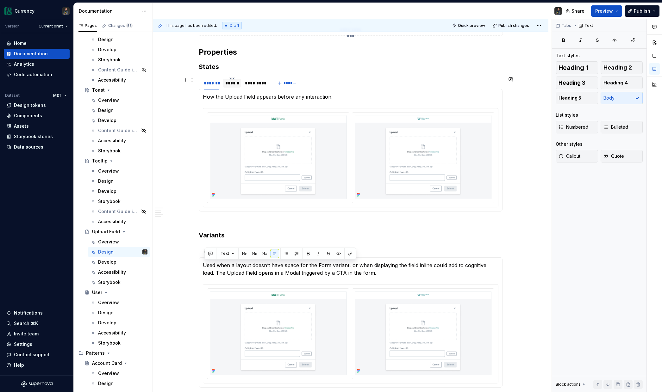
click at [232, 85] on div "******" at bounding box center [231, 83] width 13 height 6
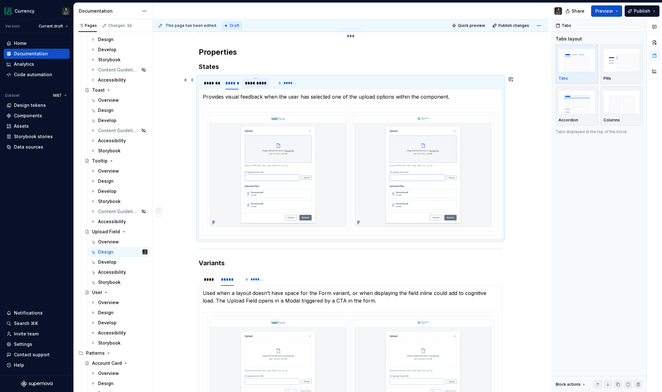
click at [256, 84] on div "*********" at bounding box center [256, 83] width 22 height 6
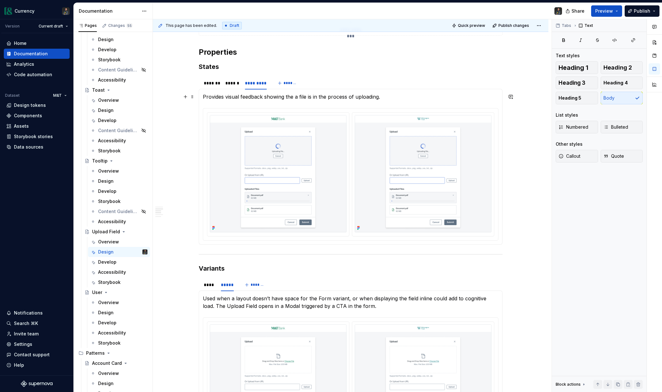
click at [246, 96] on p "Provides visual feedback showing the a file is in the process of uploading." at bounding box center [350, 97] width 295 height 8
copy p "Provides visual feedback showing the a file is in the process of uploading."
type textarea "*"
